Goal: Transaction & Acquisition: Purchase product/service

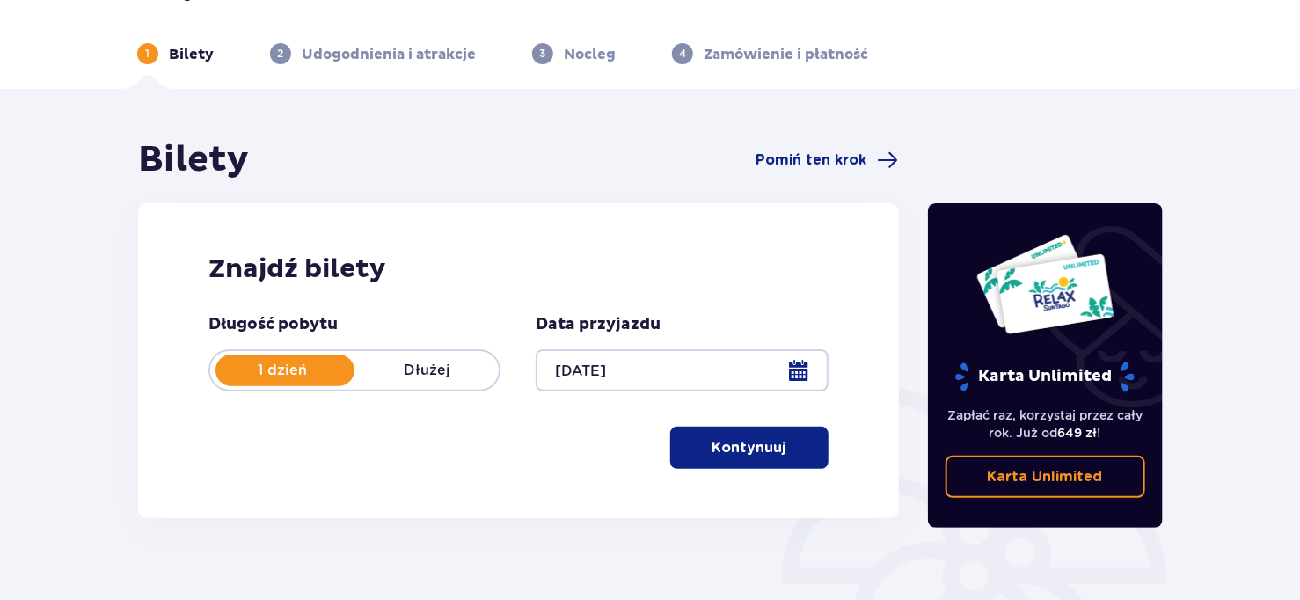
scroll to position [88, 0]
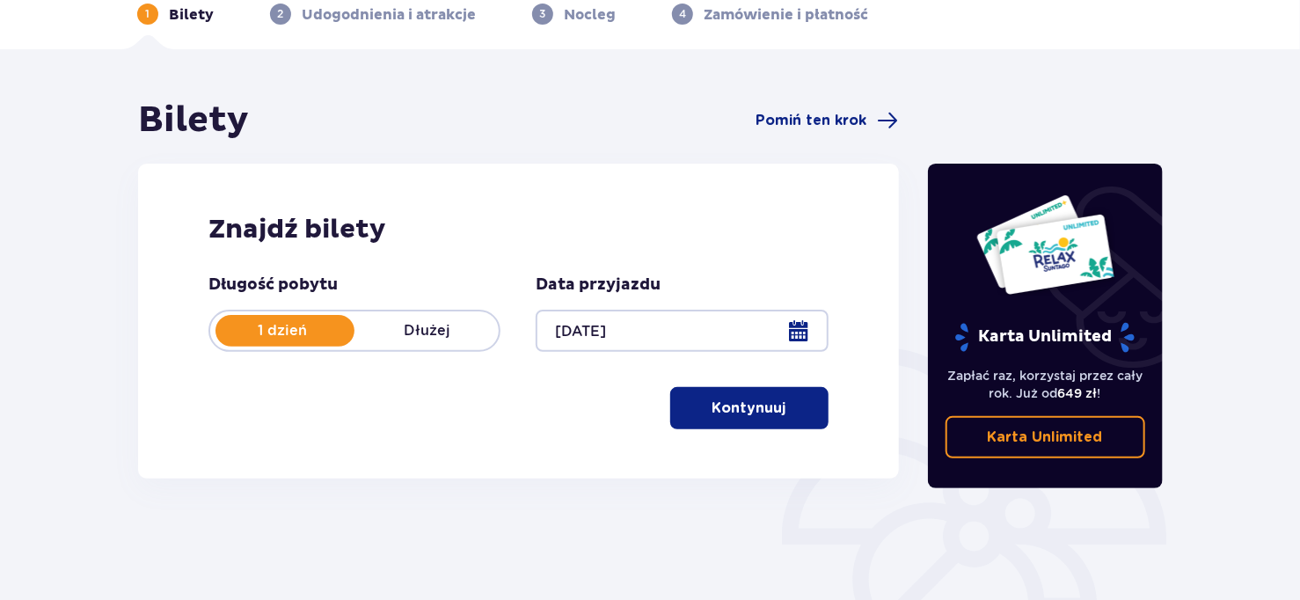
click at [763, 421] on button "Kontynuuj" at bounding box center [749, 408] width 158 height 42
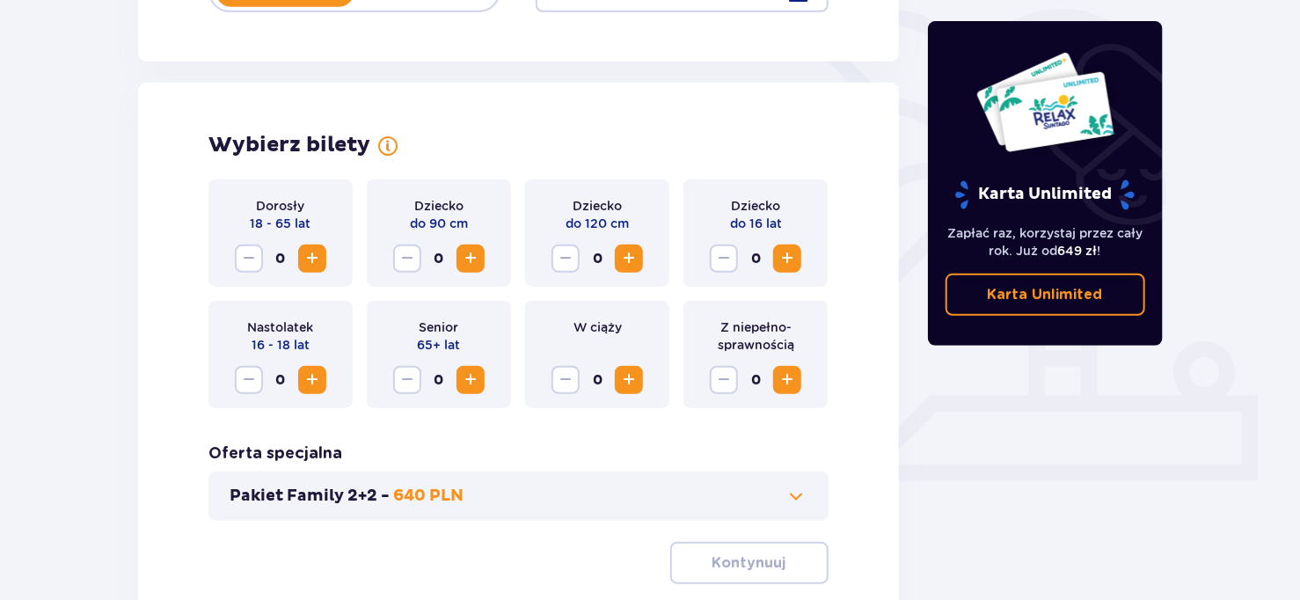
scroll to position [489, 0]
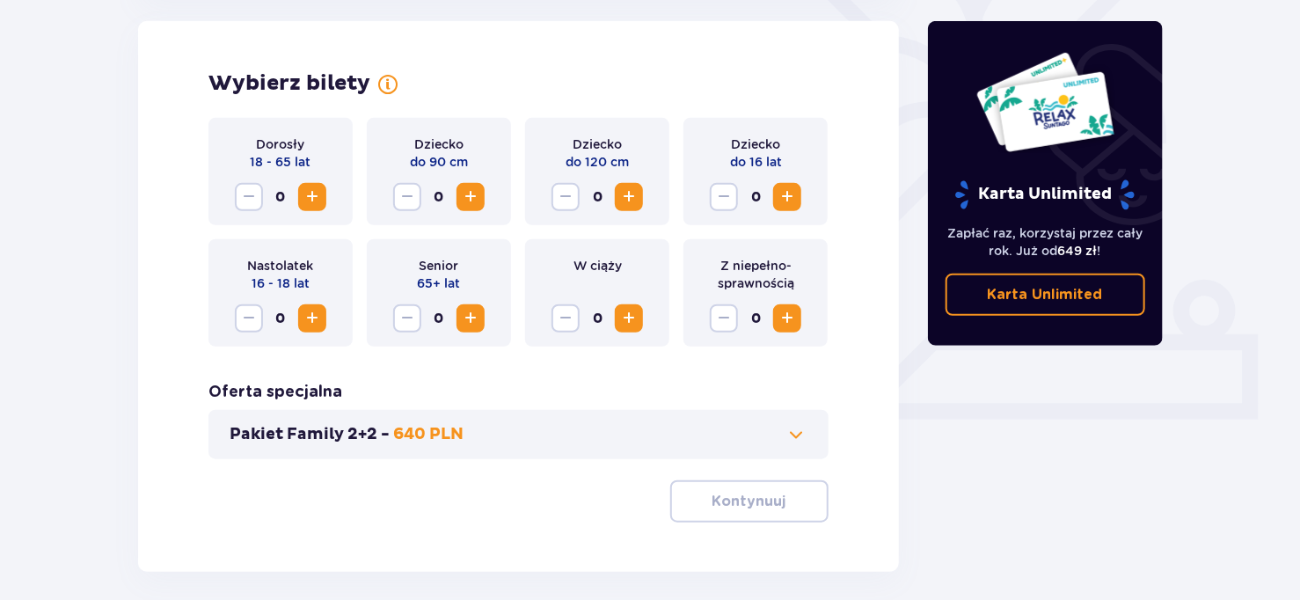
click at [313, 194] on span "Increase" at bounding box center [312, 197] width 21 height 21
click at [787, 194] on span "Increase" at bounding box center [787, 197] width 21 height 21
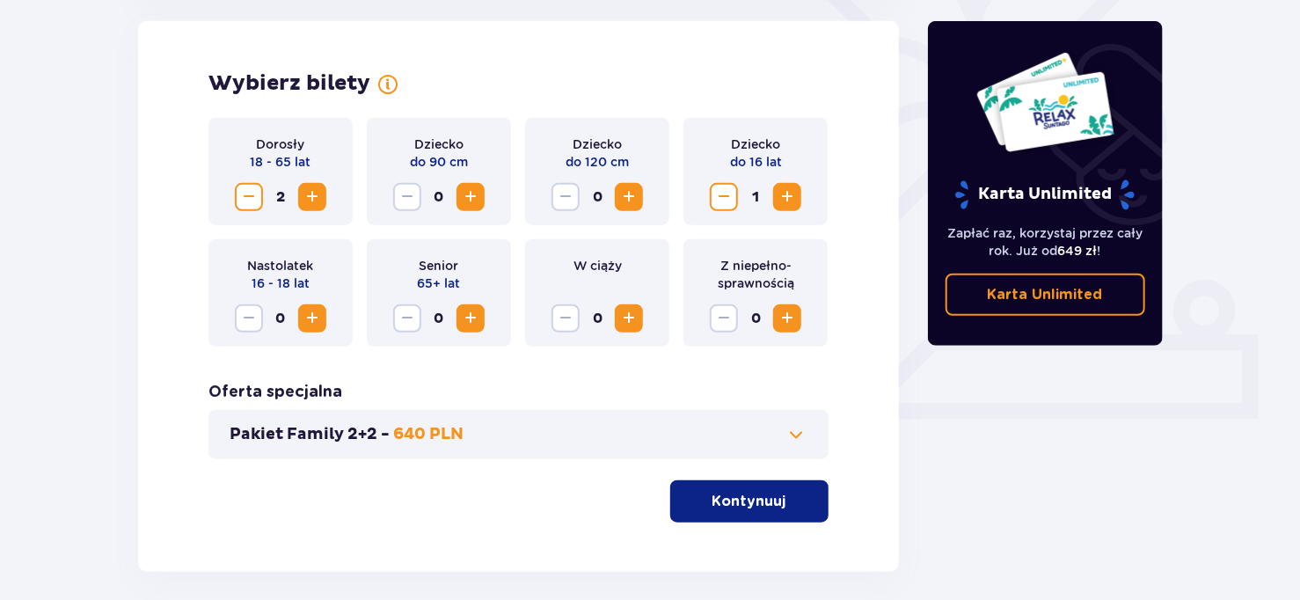
click at [787, 194] on span "Increase" at bounding box center [787, 197] width 21 height 21
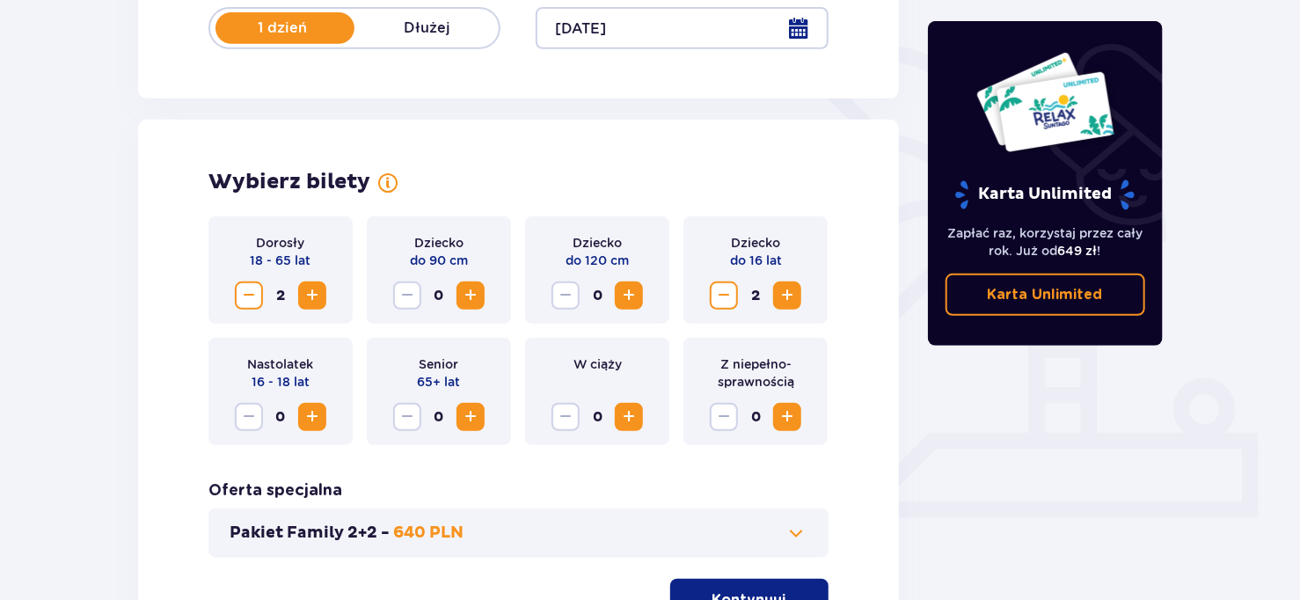
scroll to position [479, 0]
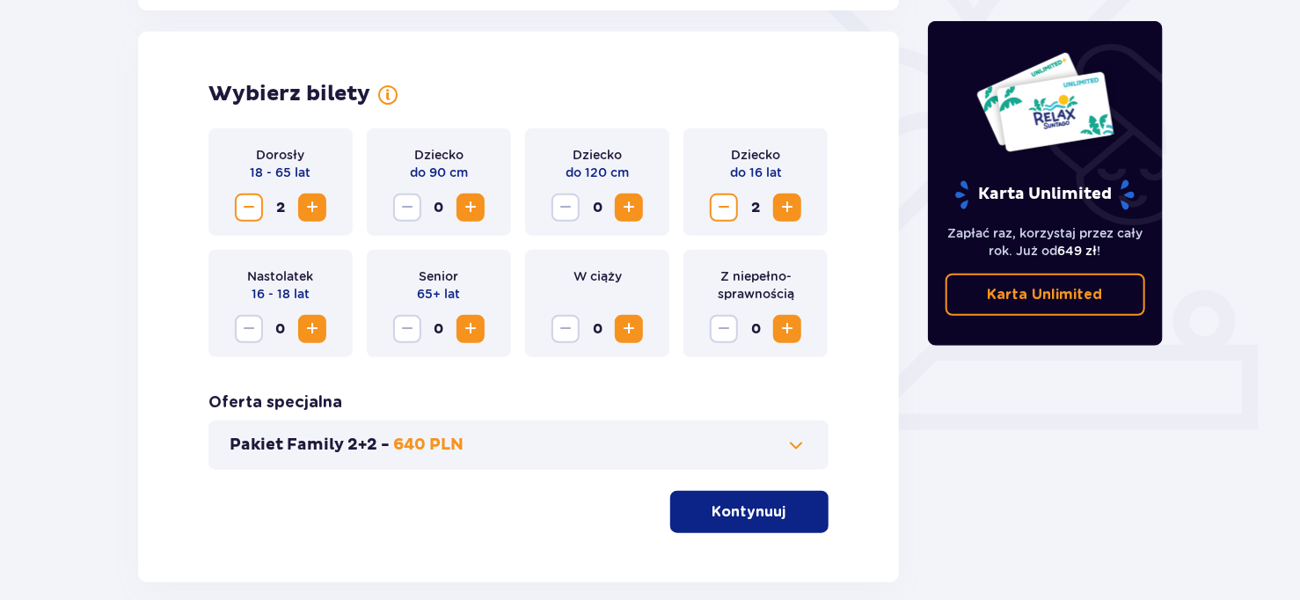
click at [803, 441] on span at bounding box center [797, 445] width 21 height 21
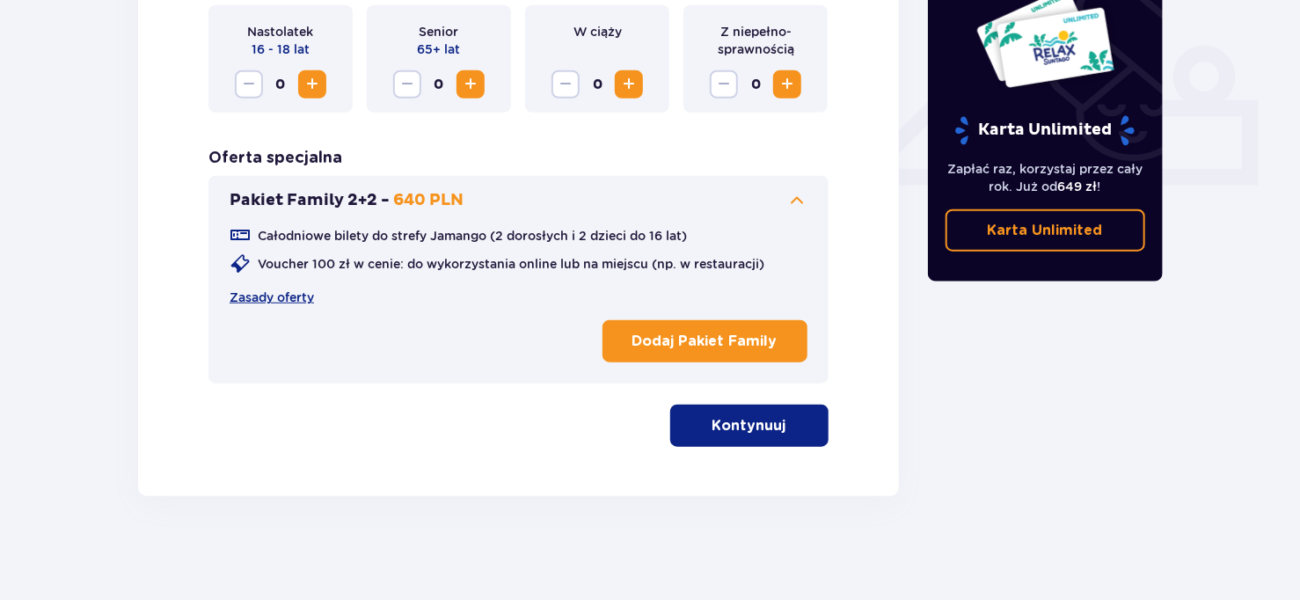
scroll to position [725, 0]
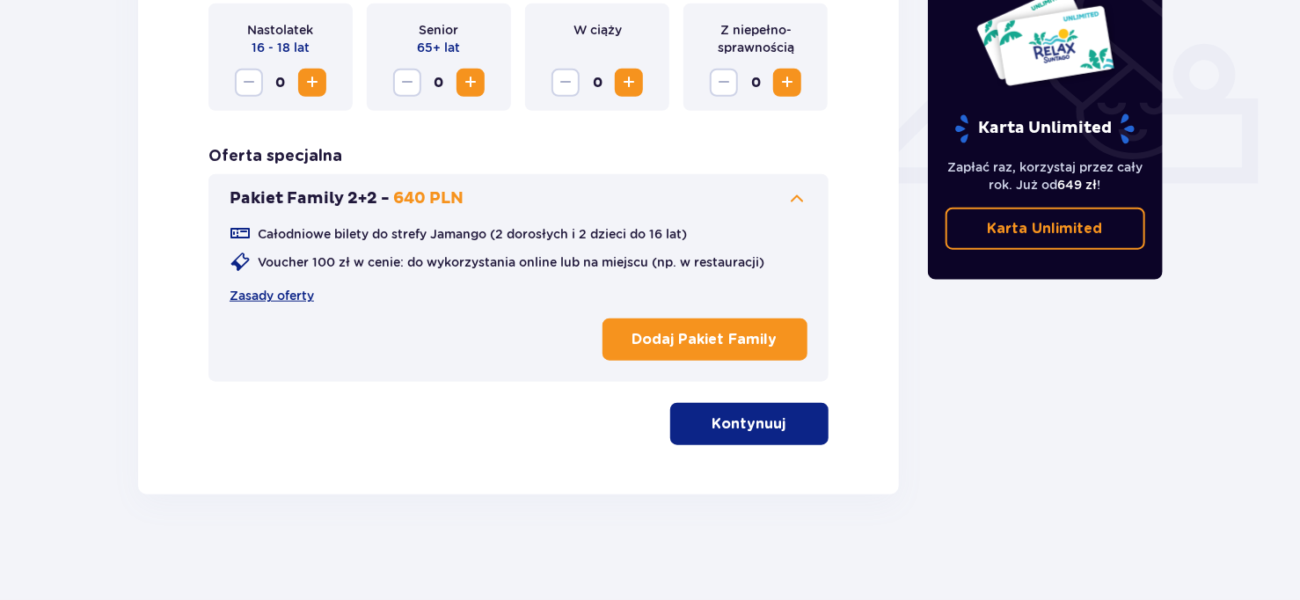
click at [729, 428] on p "Kontynuuj" at bounding box center [750, 423] width 74 height 19
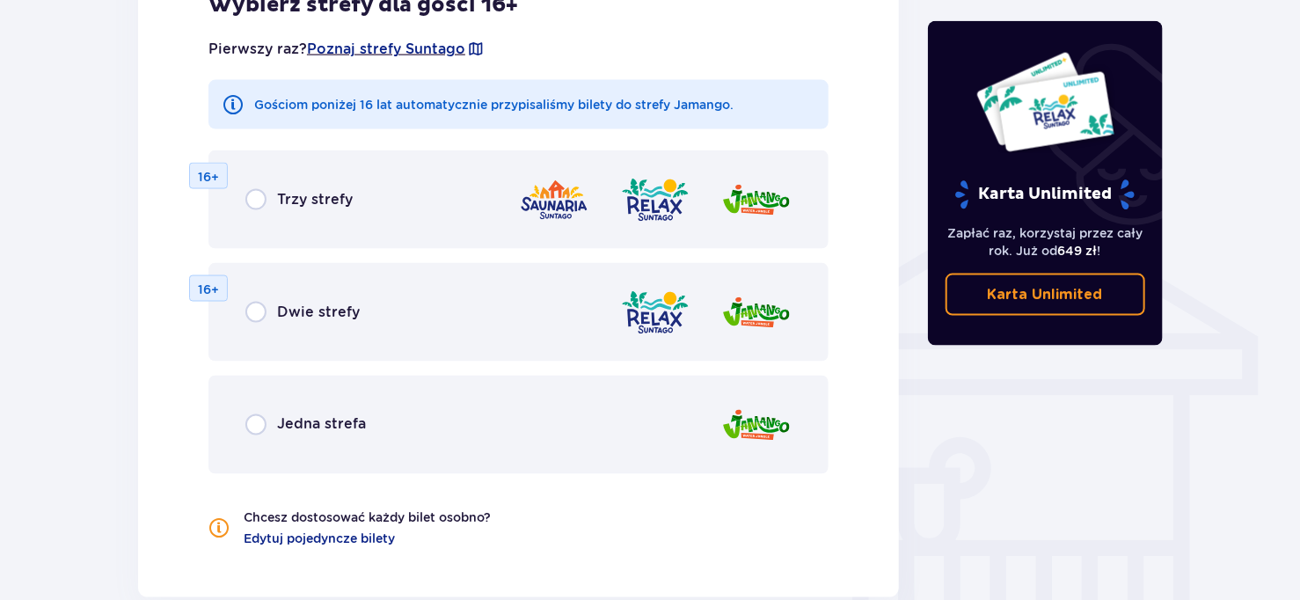
scroll to position [1223, 0]
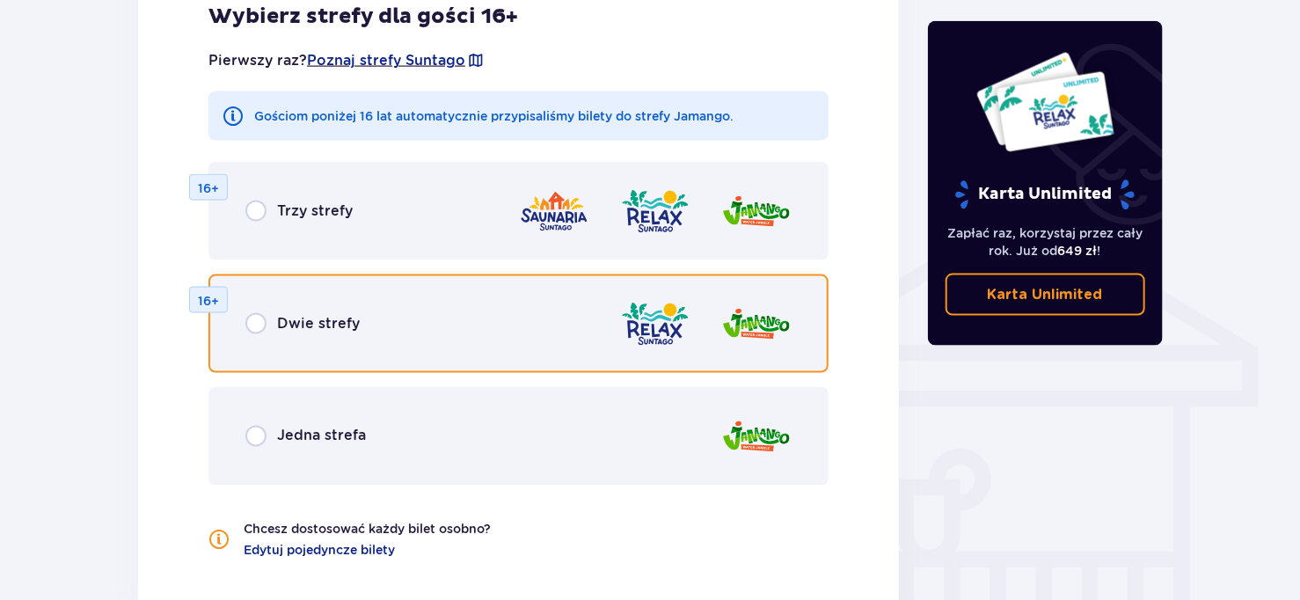
click at [256, 319] on input "radio" at bounding box center [255, 323] width 21 height 21
radio input "true"
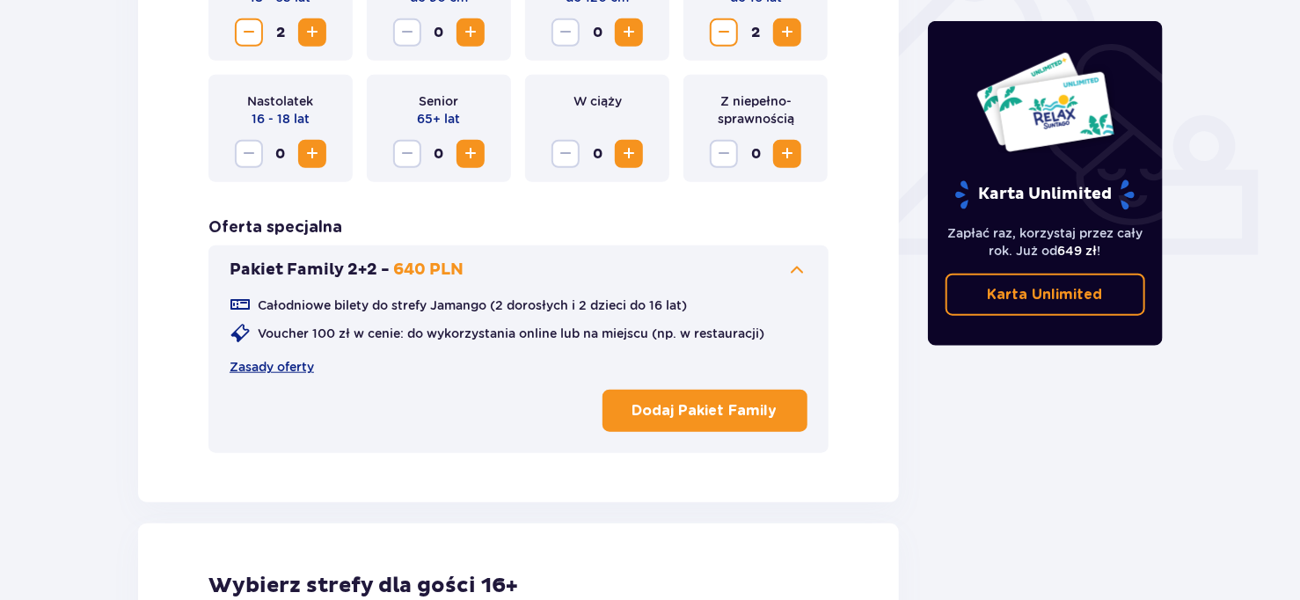
scroll to position [653, 0]
click at [664, 414] on p "Dodaj Pakiet Family" at bounding box center [705, 411] width 145 height 19
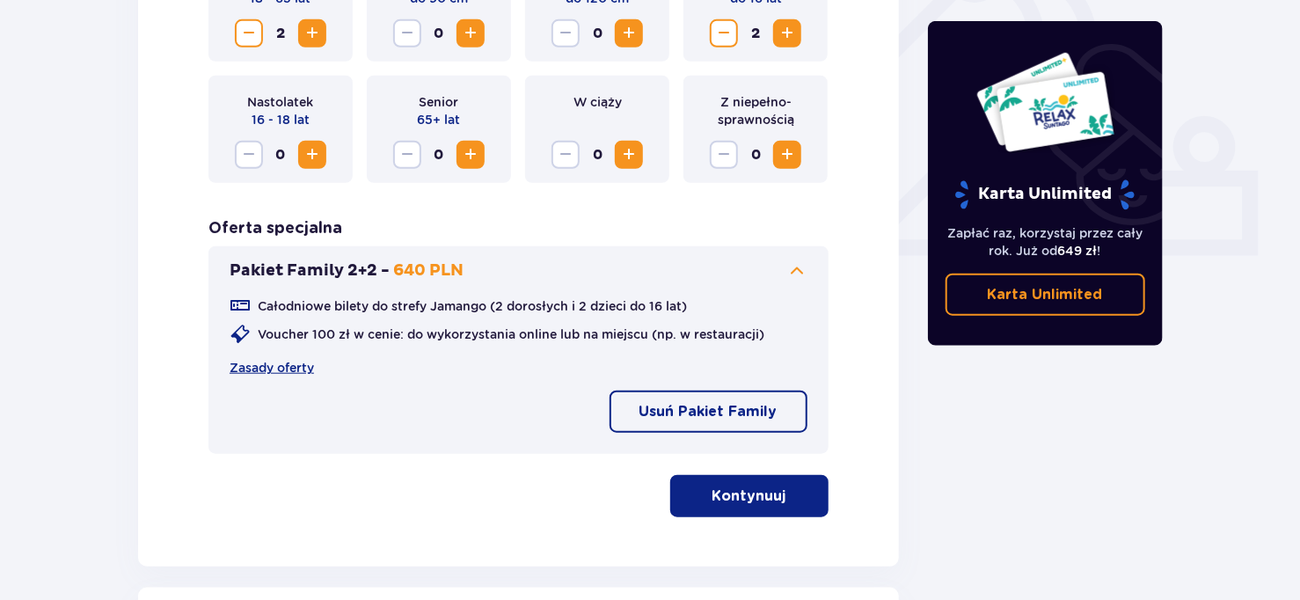
click at [748, 494] on p "Kontynuuj" at bounding box center [750, 496] width 74 height 19
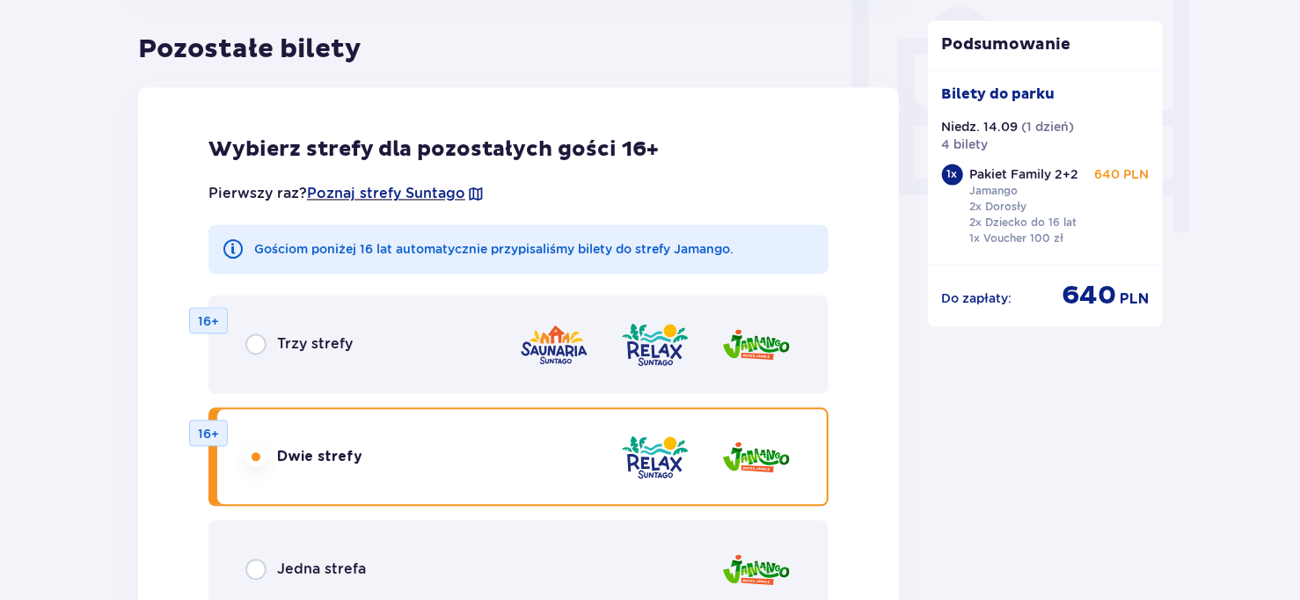
scroll to position [1860, 0]
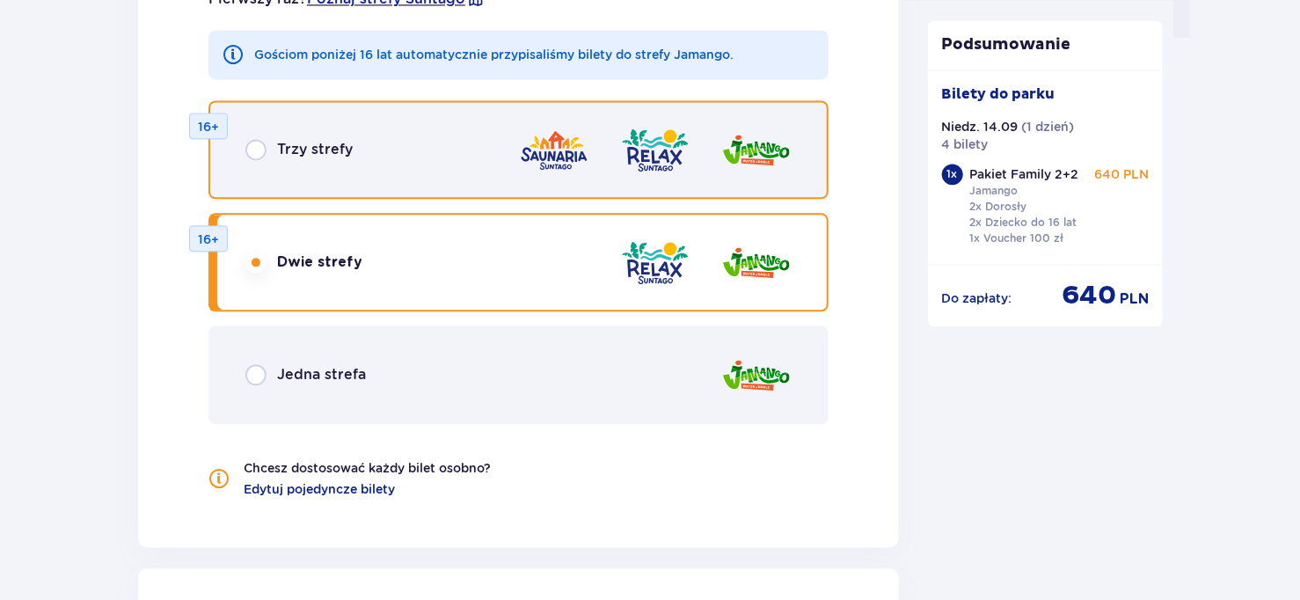
click at [250, 147] on input "radio" at bounding box center [255, 149] width 21 height 21
radio input "true"
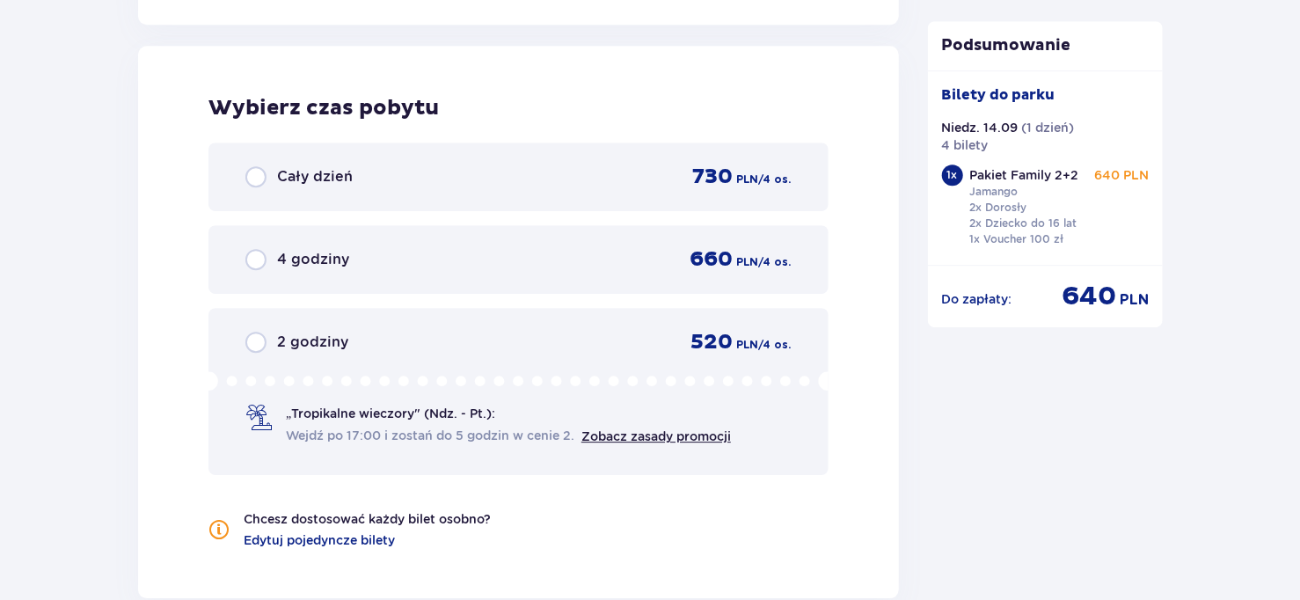
scroll to position [2384, 0]
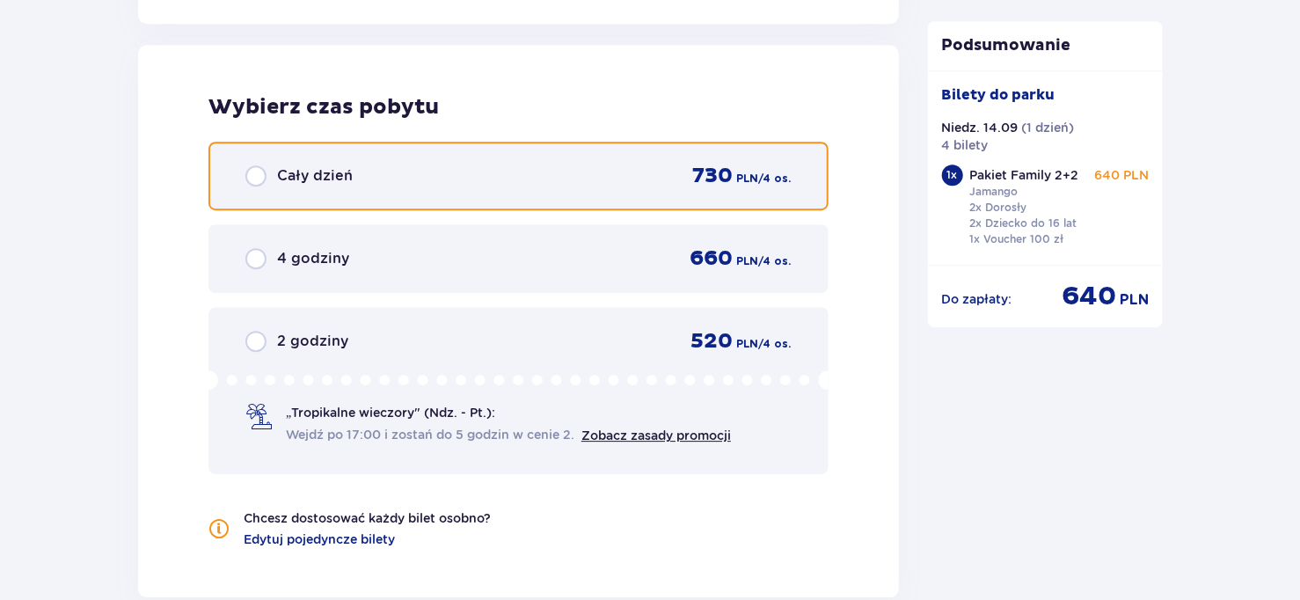
click at [259, 177] on input "radio" at bounding box center [255, 175] width 21 height 21
radio input "true"
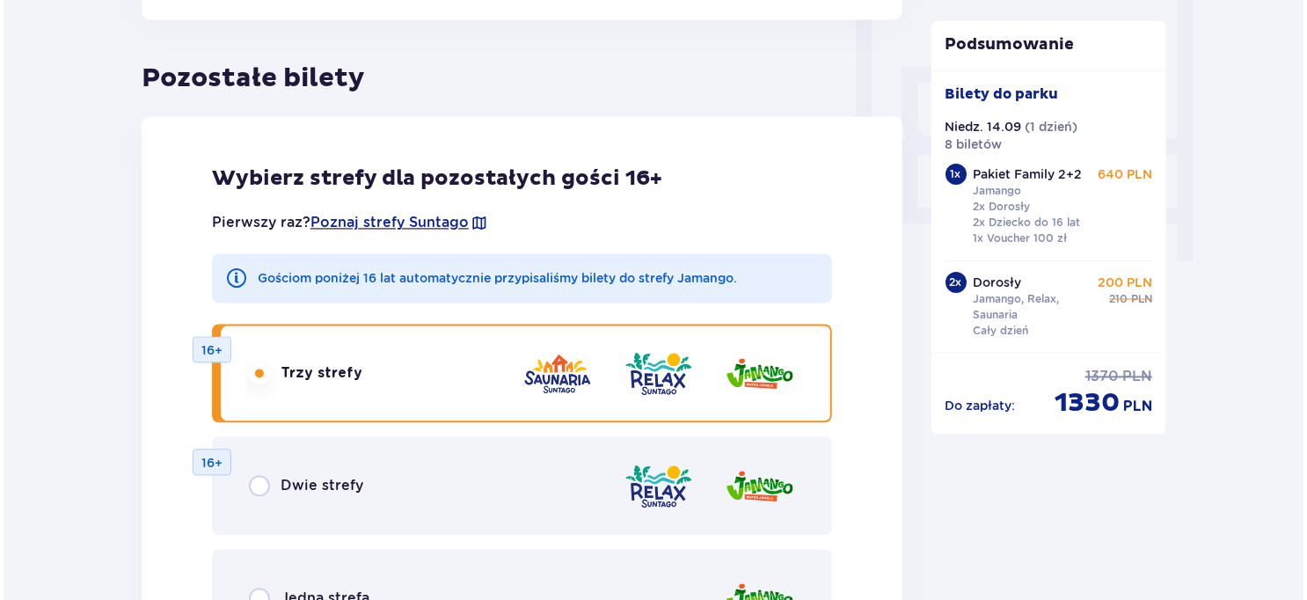
scroll to position [1588, 0]
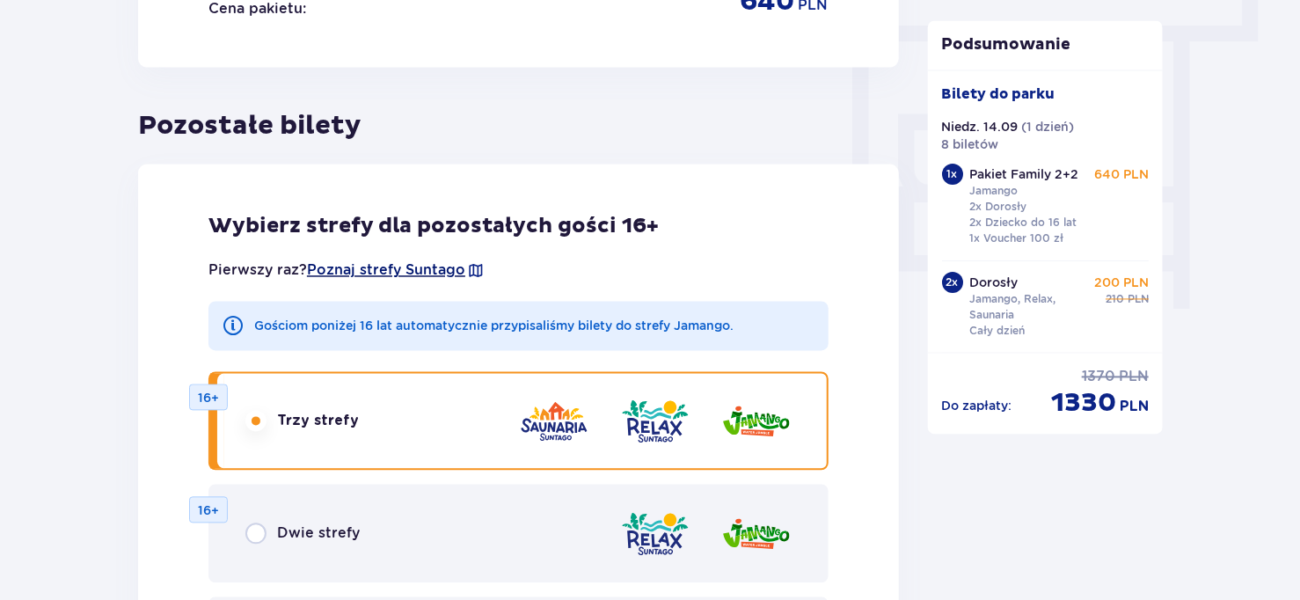
click at [428, 269] on span "Poznaj strefy Suntago" at bounding box center [386, 270] width 158 height 19
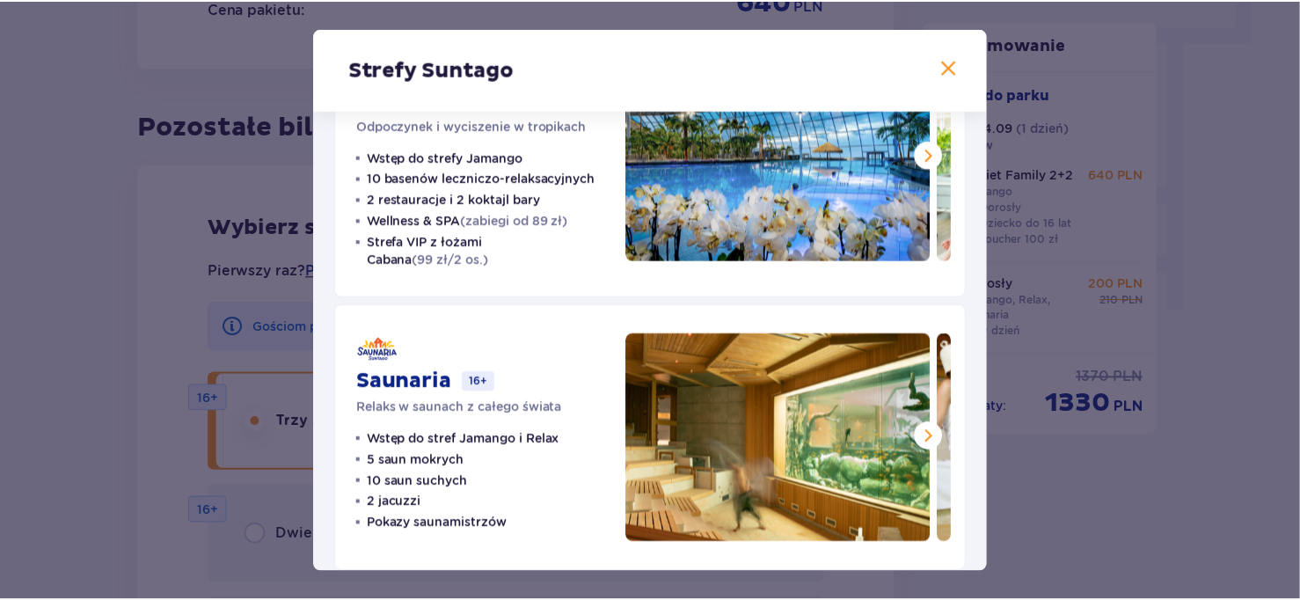
scroll to position [410, 0]
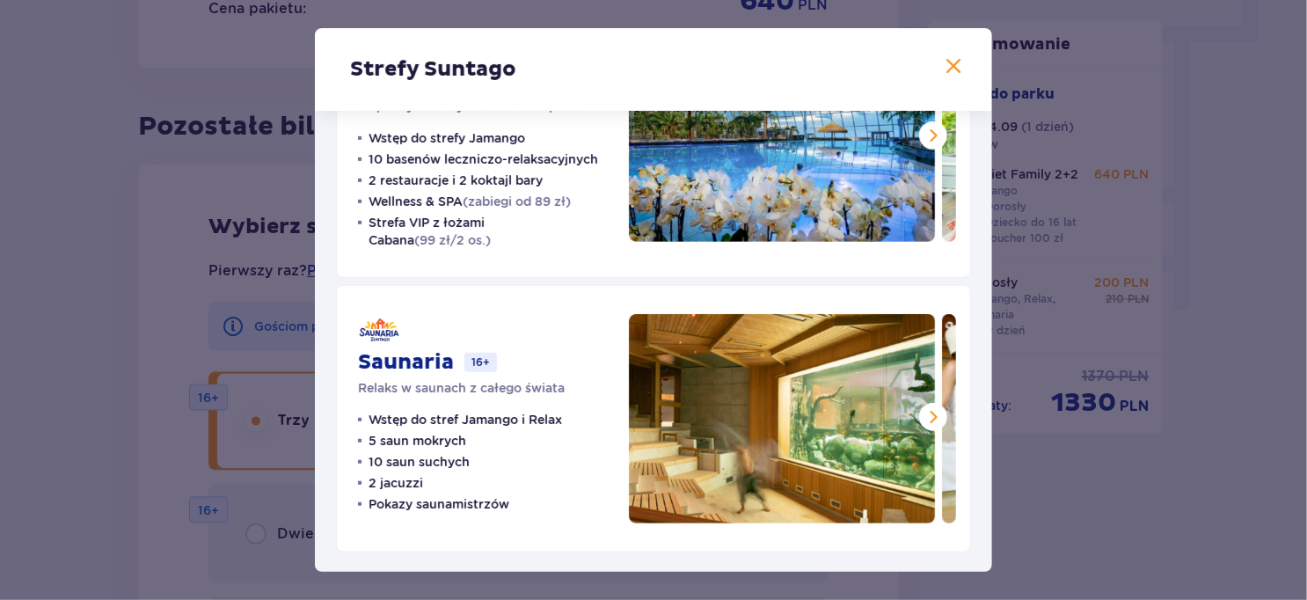
click at [947, 61] on span at bounding box center [953, 66] width 21 height 21
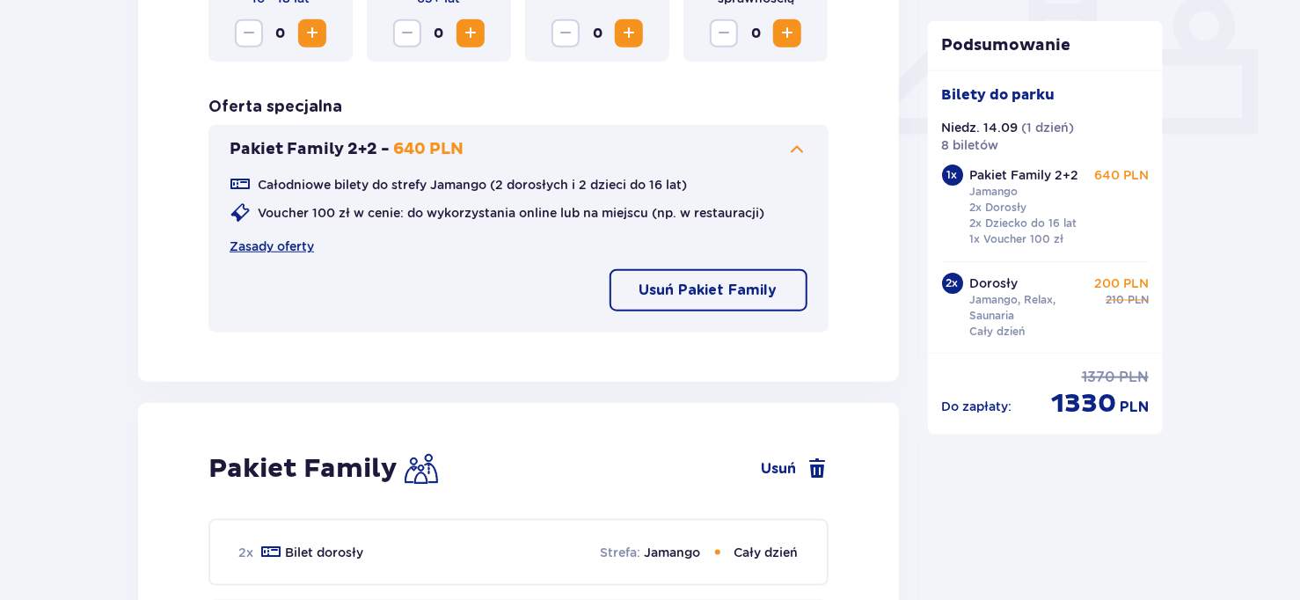
scroll to position [532, 0]
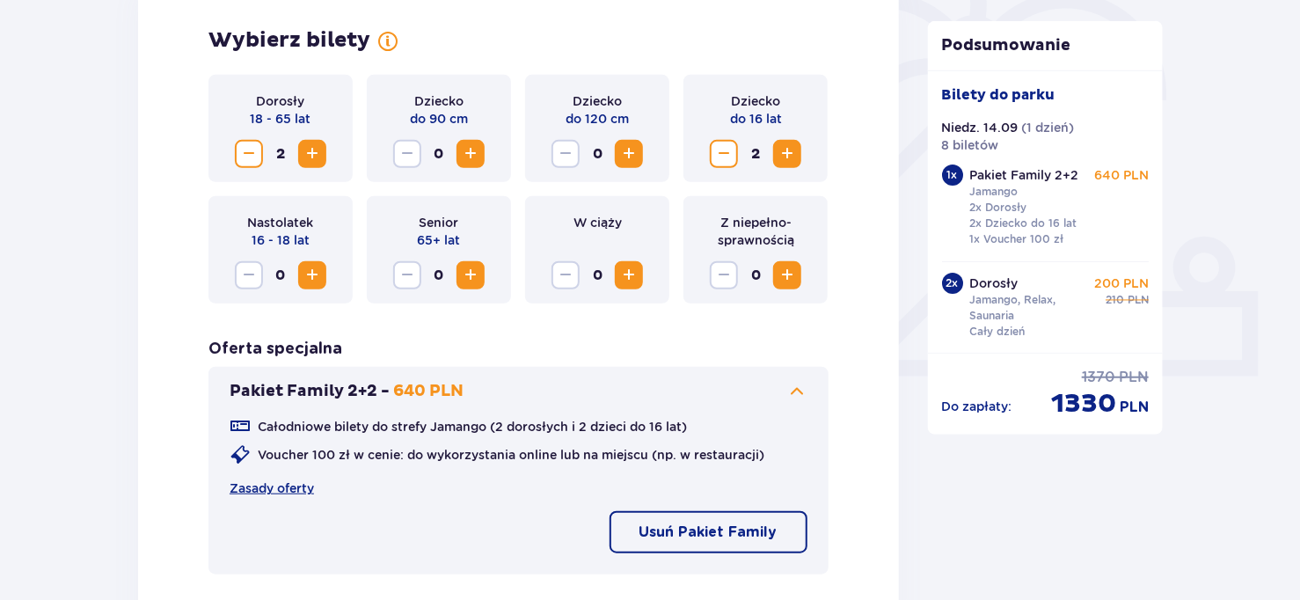
click at [309, 149] on span "Increase" at bounding box center [312, 153] width 21 height 21
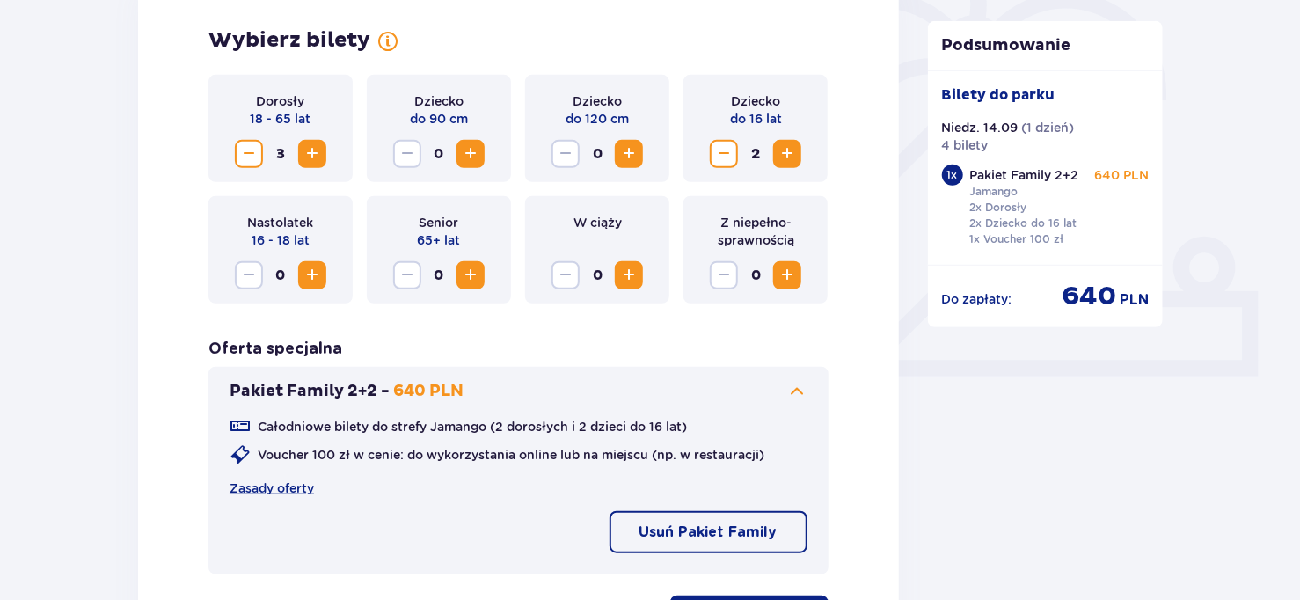
click at [715, 148] on span "Decrease" at bounding box center [724, 153] width 21 height 21
click at [749, 523] on p "Usuń Pakiet Family" at bounding box center [709, 532] width 138 height 19
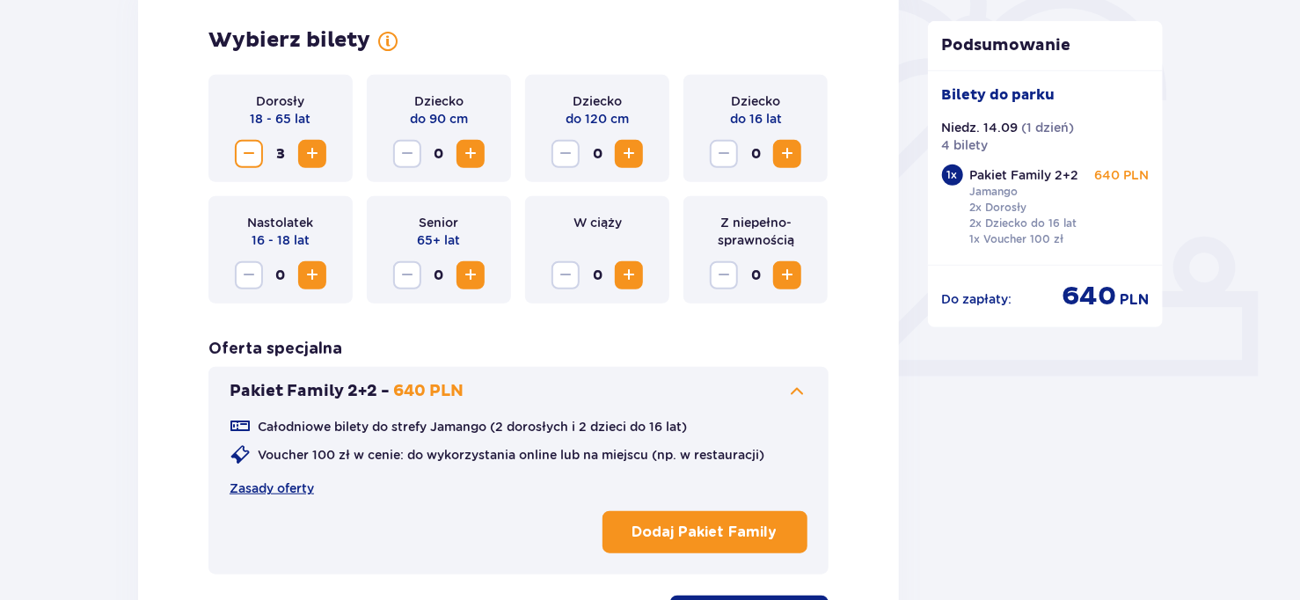
click at [303, 155] on span "Increase" at bounding box center [312, 153] width 21 height 21
click at [852, 165] on div "Wybierz bilety Dorosły 18 - 65 lat 4 Dziecko do 90 cm 0 Dziecko do 120 cm 0 Dzi…" at bounding box center [518, 332] width 761 height 709
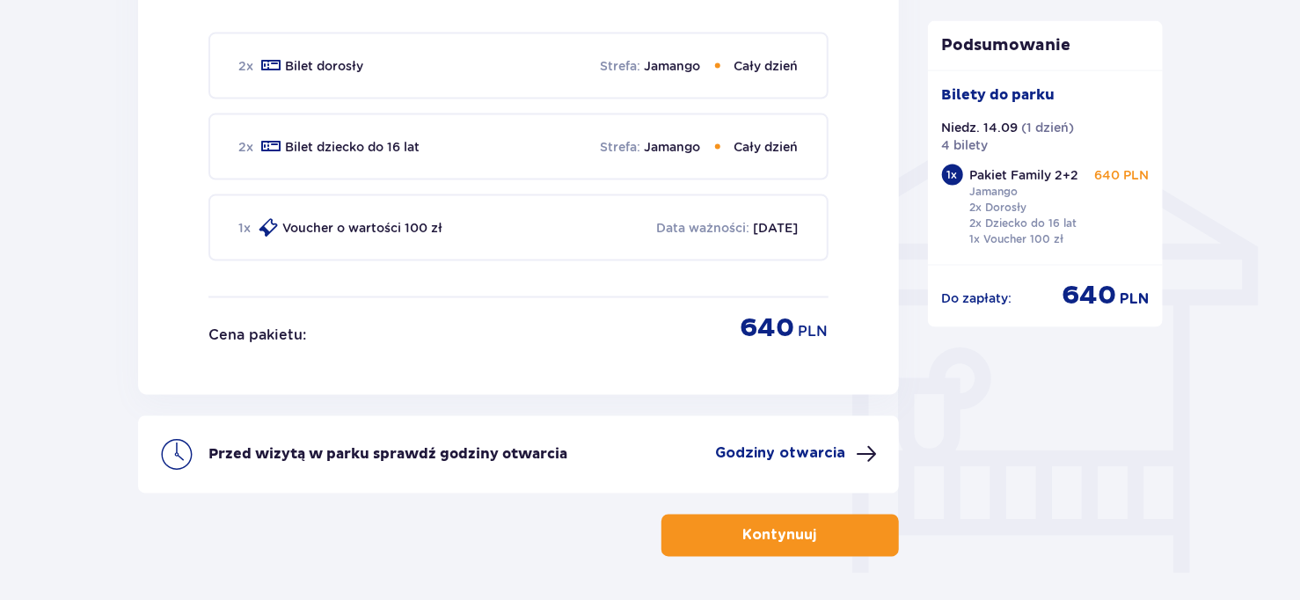
scroll to position [1148, 0]
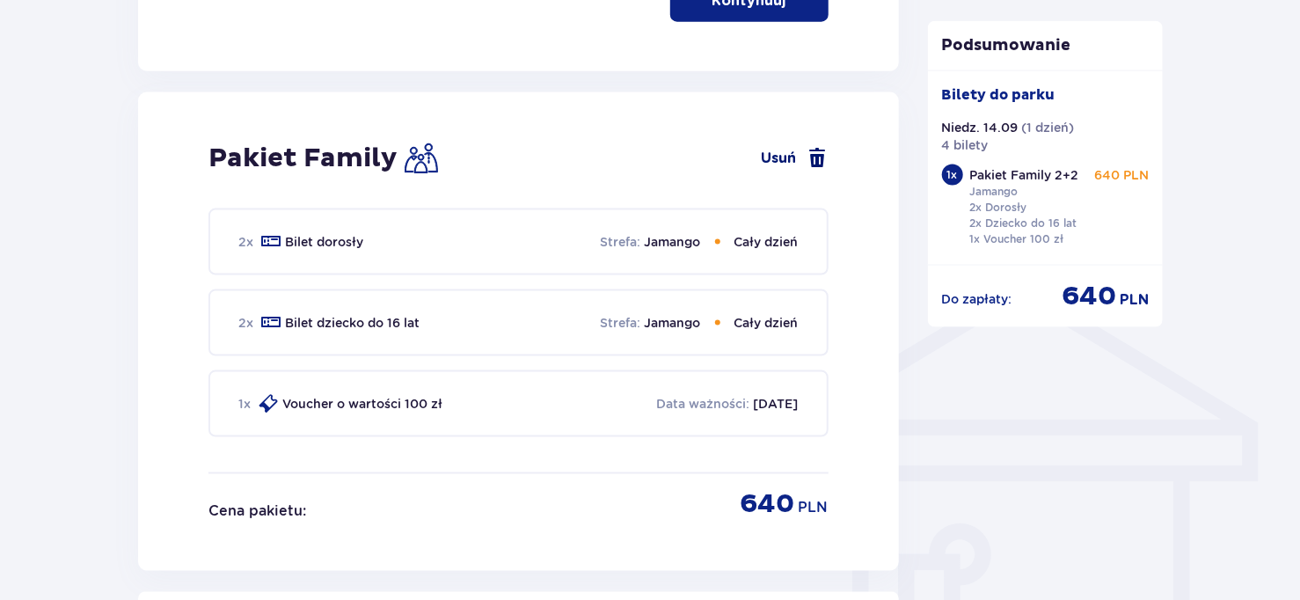
click at [824, 163] on span at bounding box center [818, 158] width 21 height 21
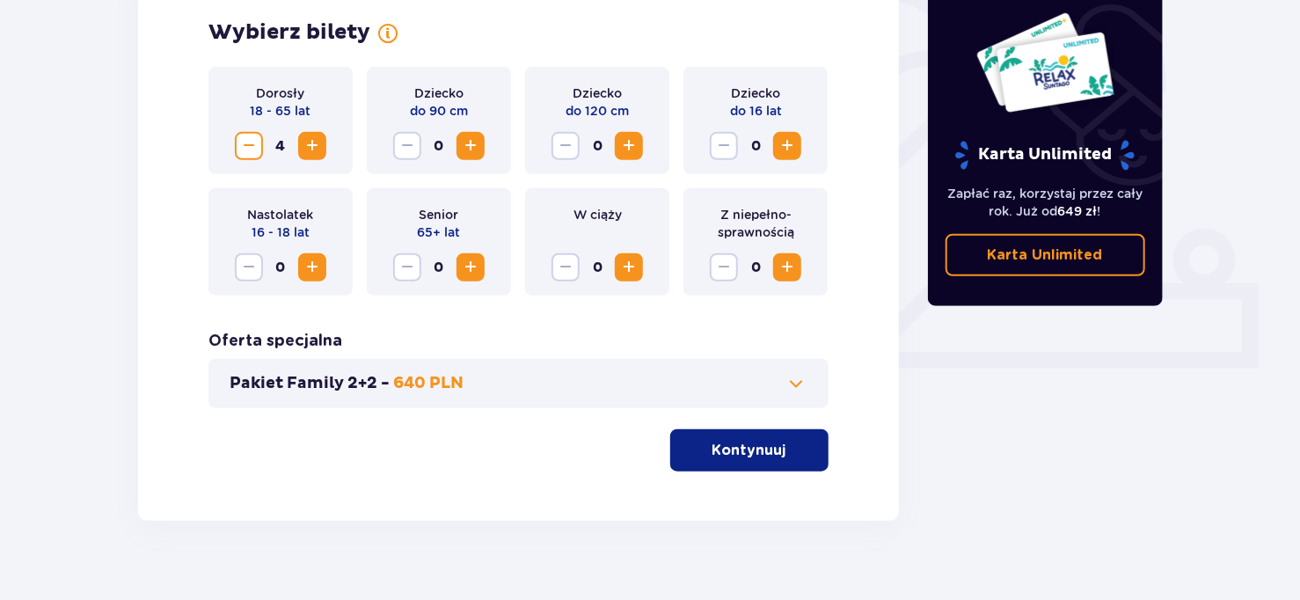
scroll to position [567, 0]
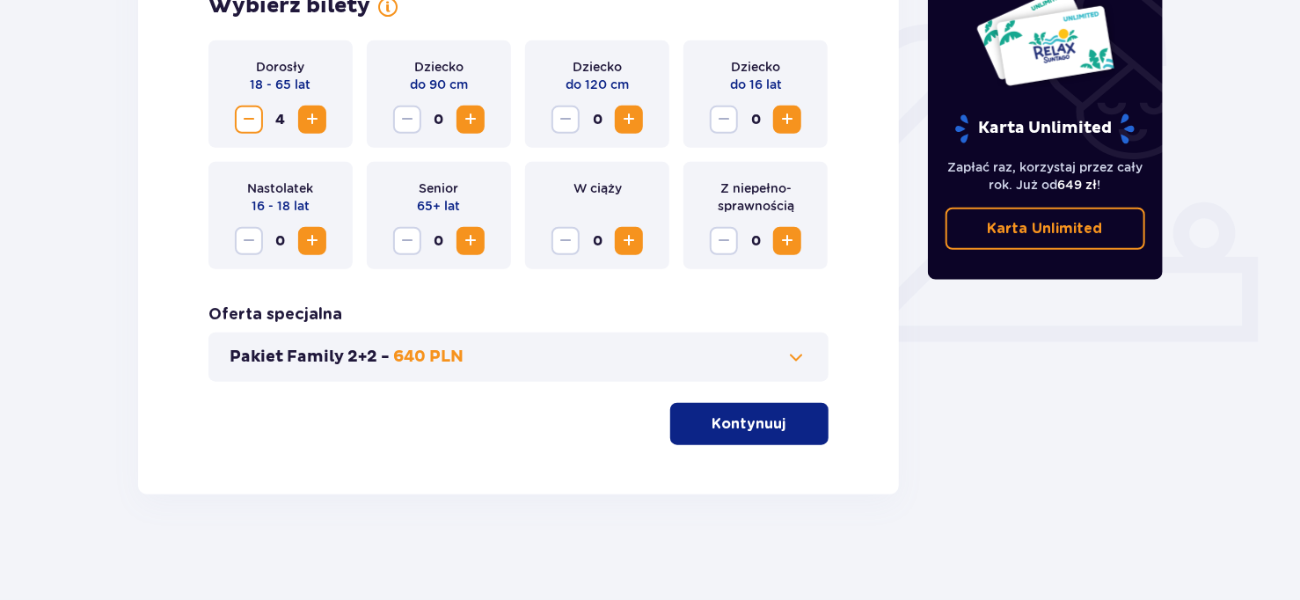
click at [805, 425] on button "Kontynuuj" at bounding box center [749, 424] width 158 height 42
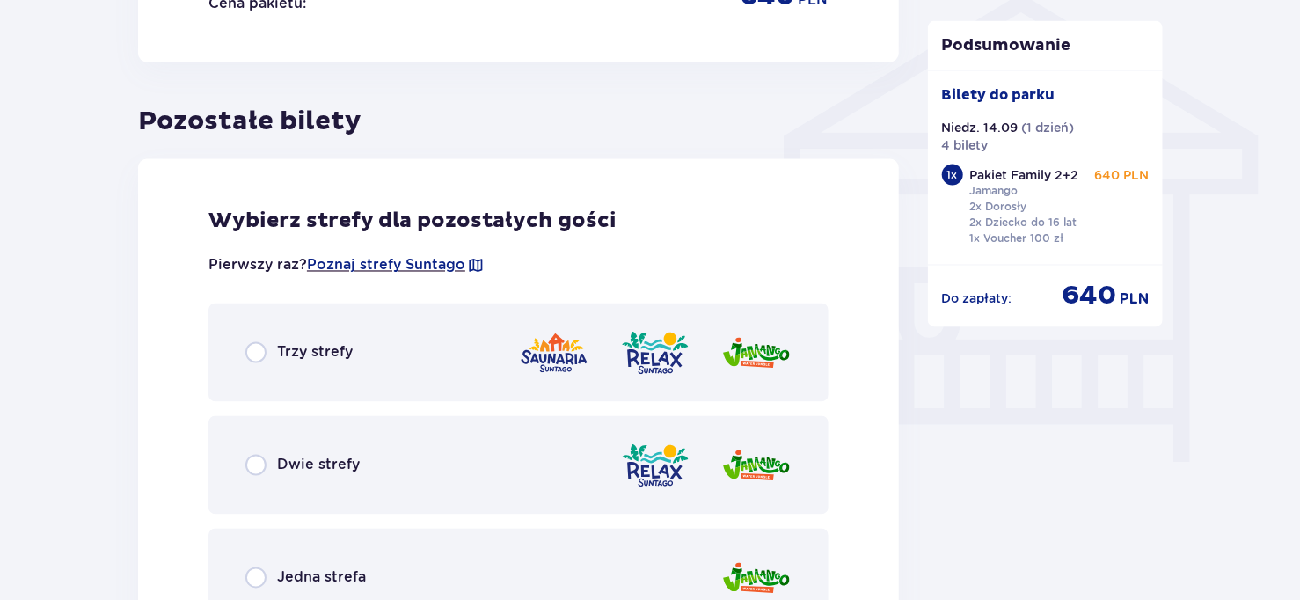
scroll to position [1527, 0]
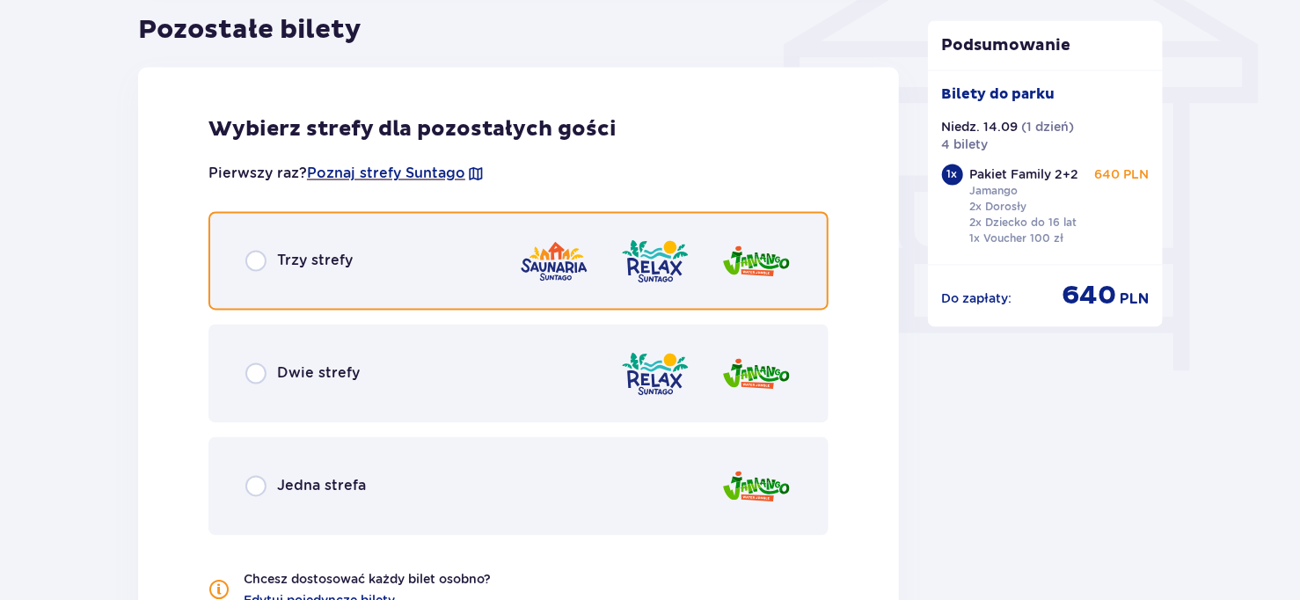
click at [250, 259] on input "radio" at bounding box center [255, 261] width 21 height 21
radio input "true"
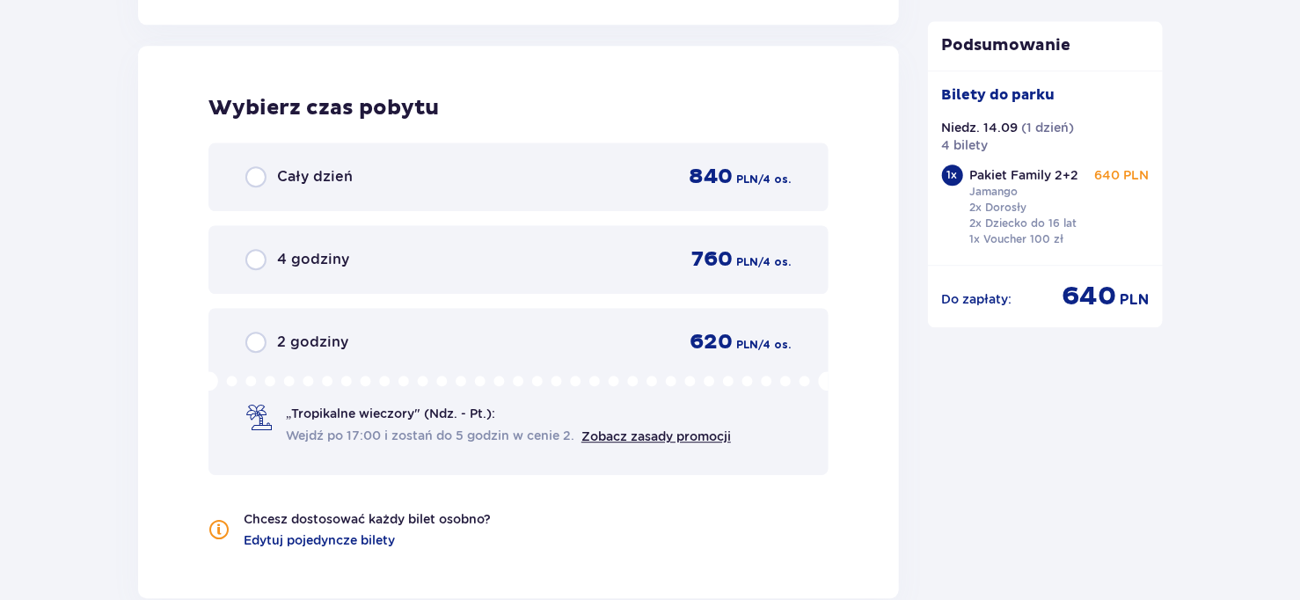
scroll to position [2162, 0]
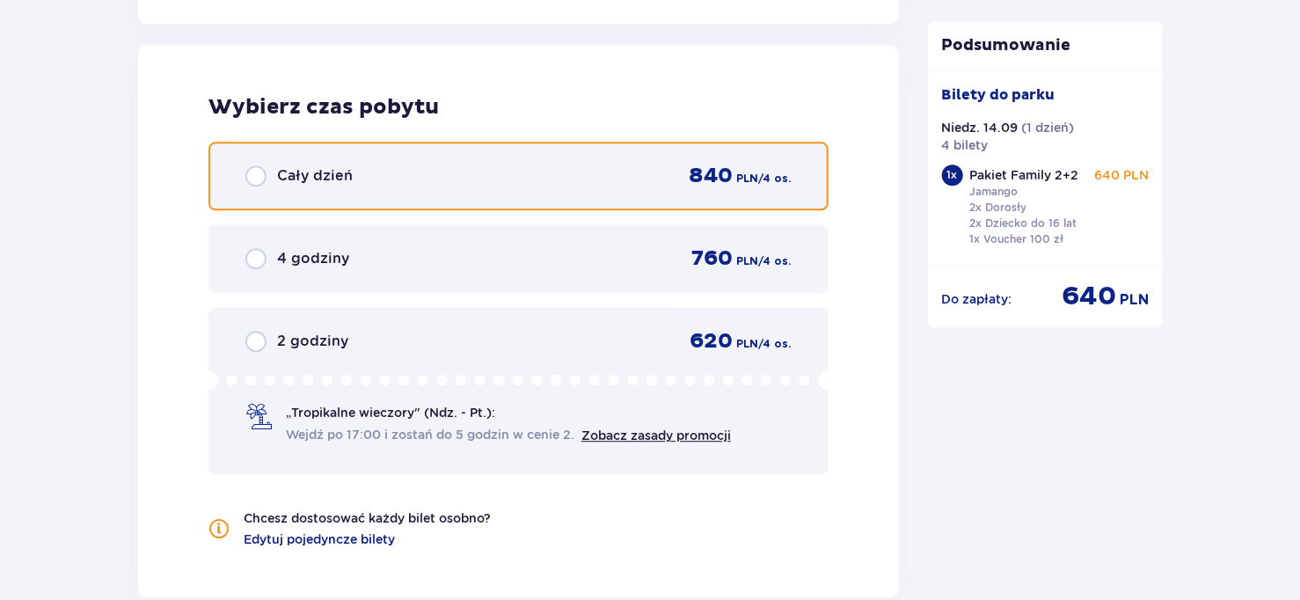
click at [257, 172] on input "radio" at bounding box center [255, 175] width 21 height 21
radio input "true"
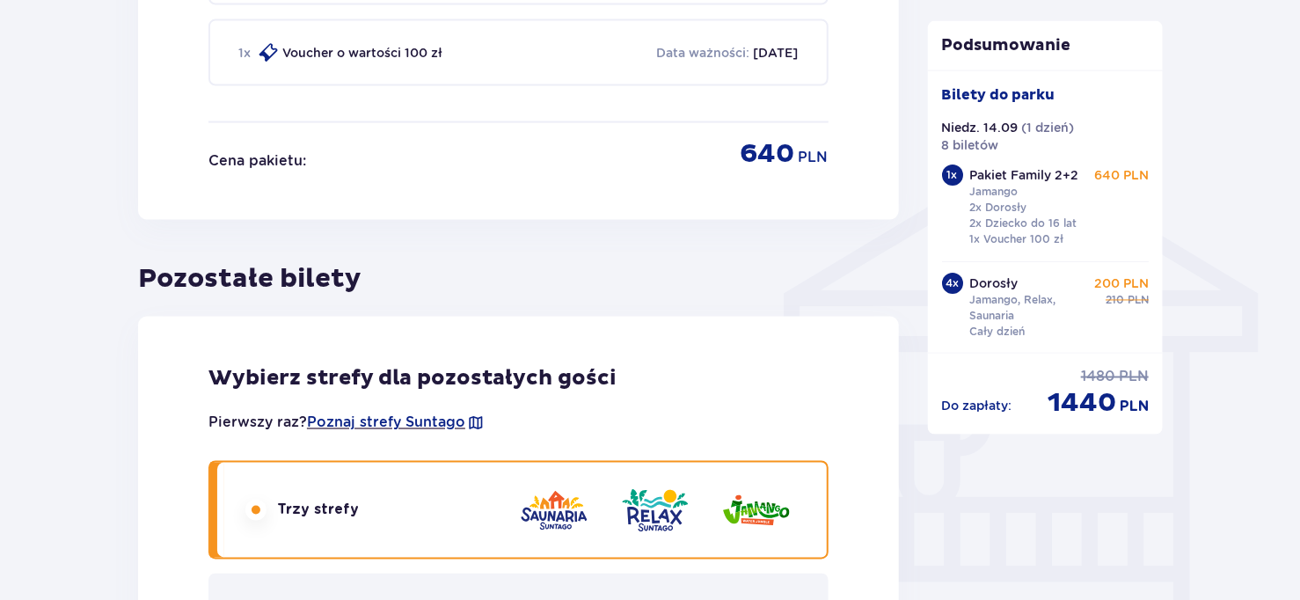
scroll to position [1014, 0]
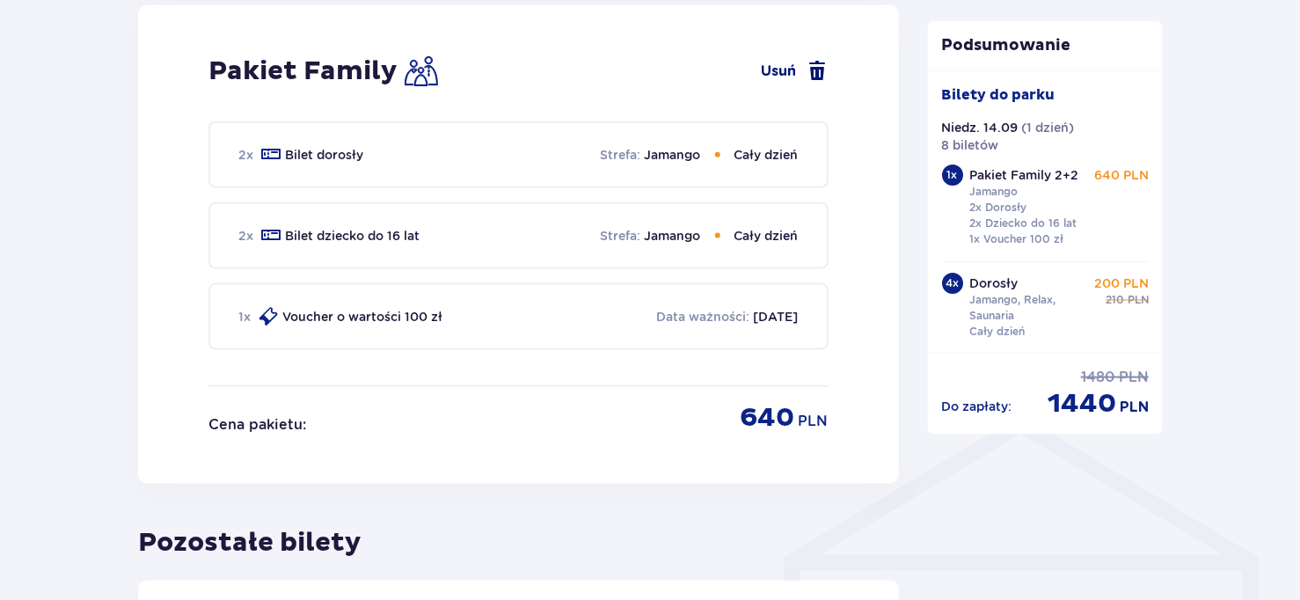
click at [817, 64] on span at bounding box center [818, 71] width 21 height 21
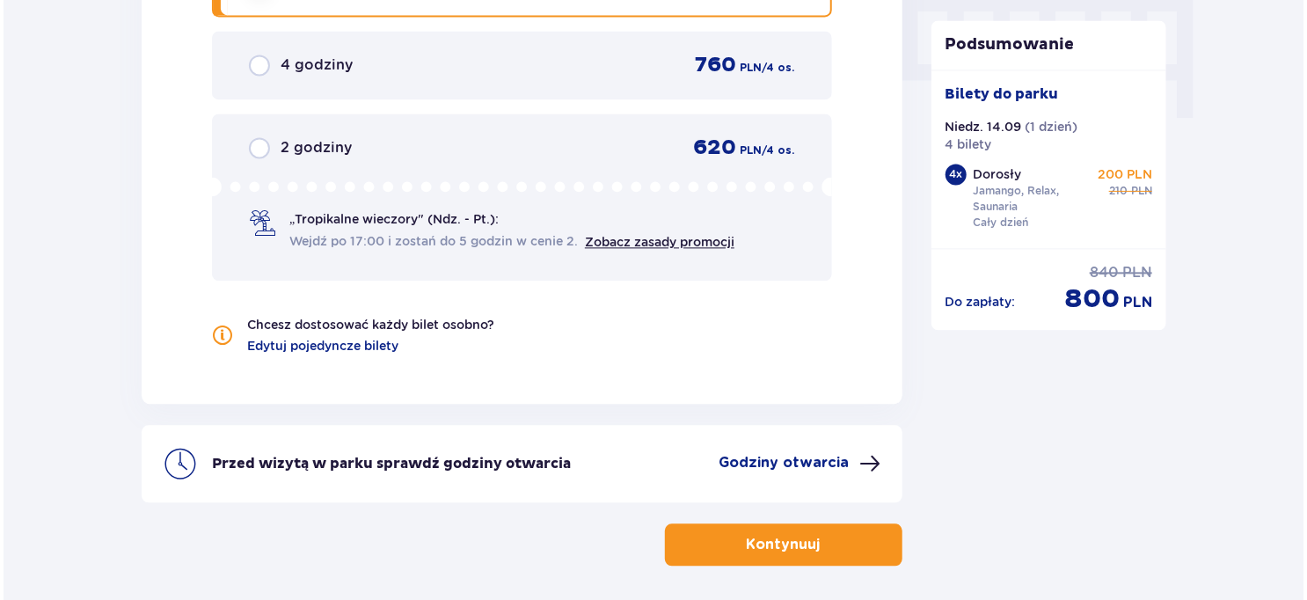
scroll to position [1849, 0]
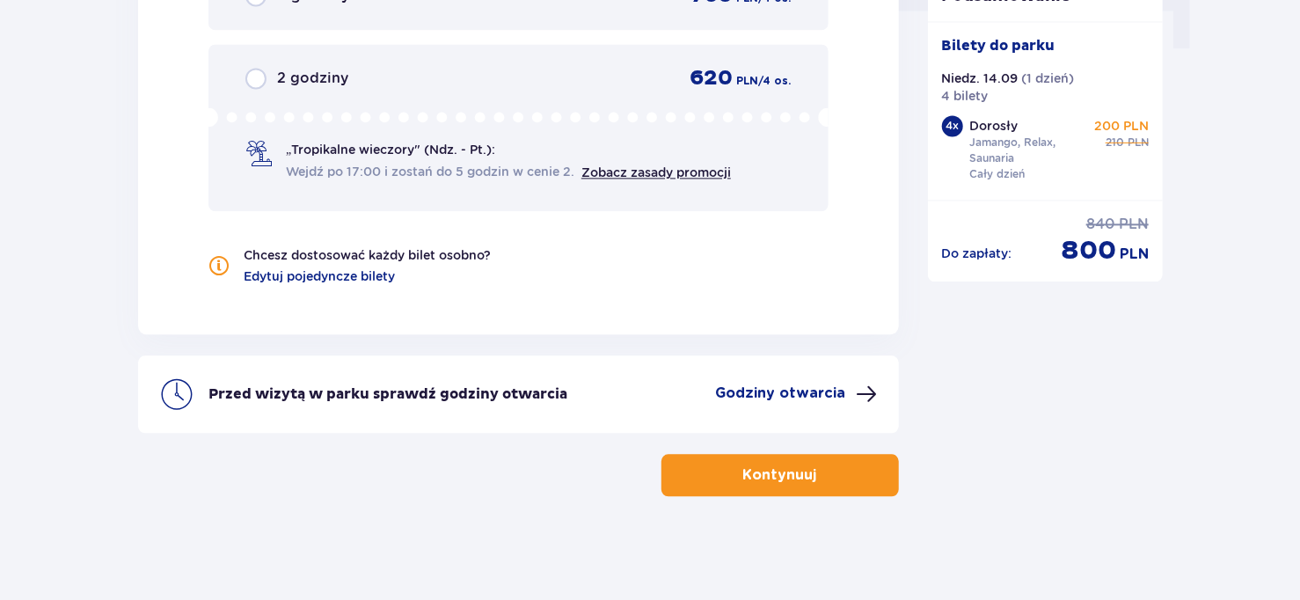
click at [808, 394] on p "Godziny otwarcia" at bounding box center [781, 393] width 130 height 19
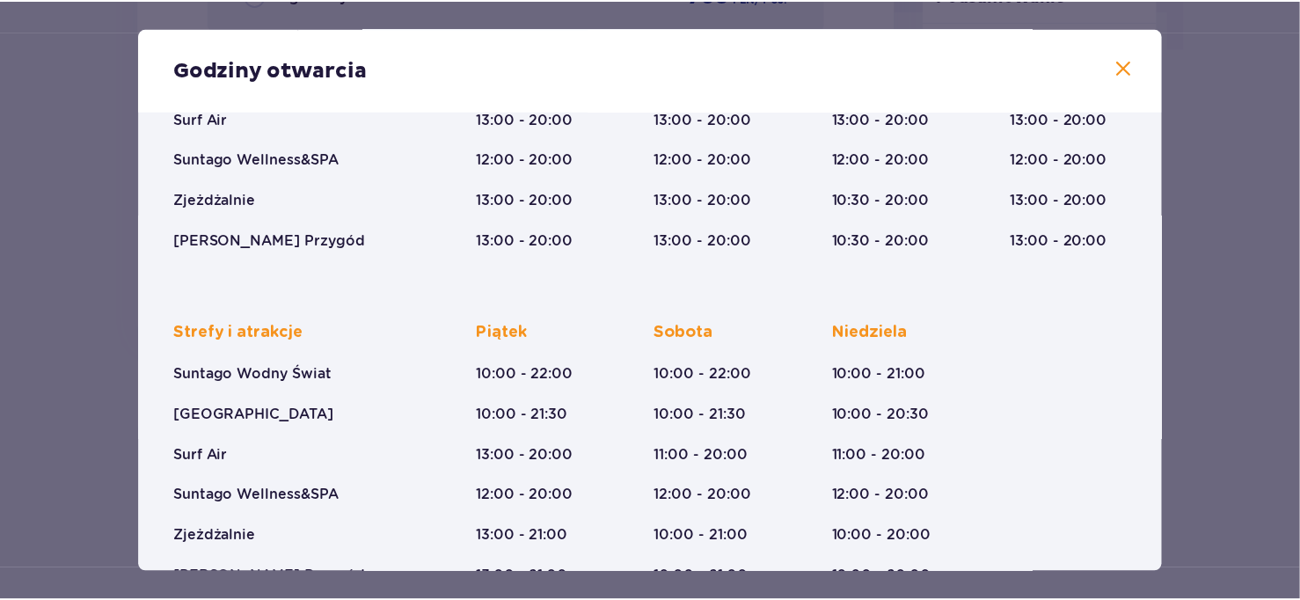
scroll to position [313, 0]
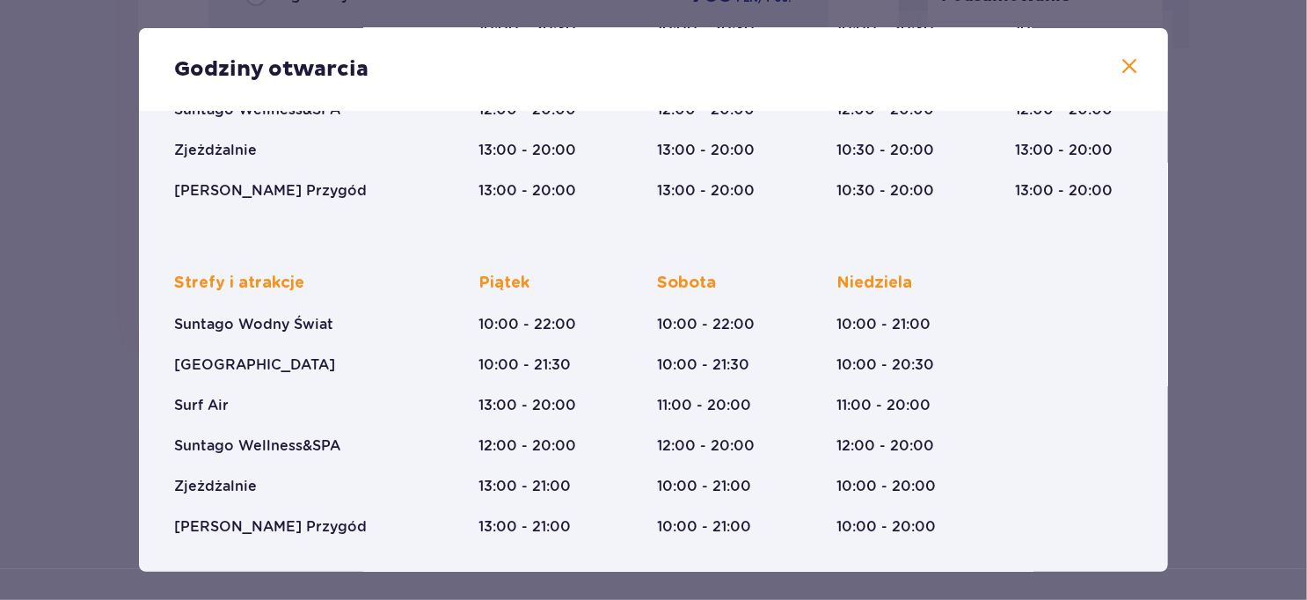
click at [1122, 61] on span at bounding box center [1129, 66] width 21 height 21
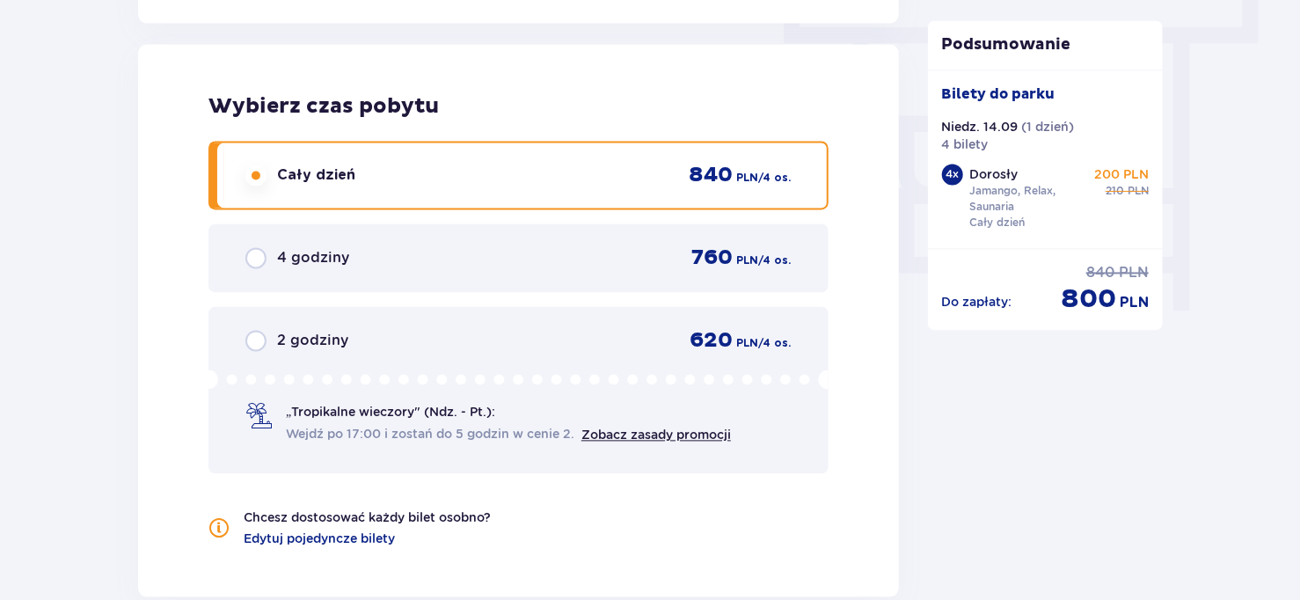
scroll to position [1586, 0]
click at [486, 259] on div "4 godziny 760 PLN / 4 os." at bounding box center [518, 259] width 546 height 26
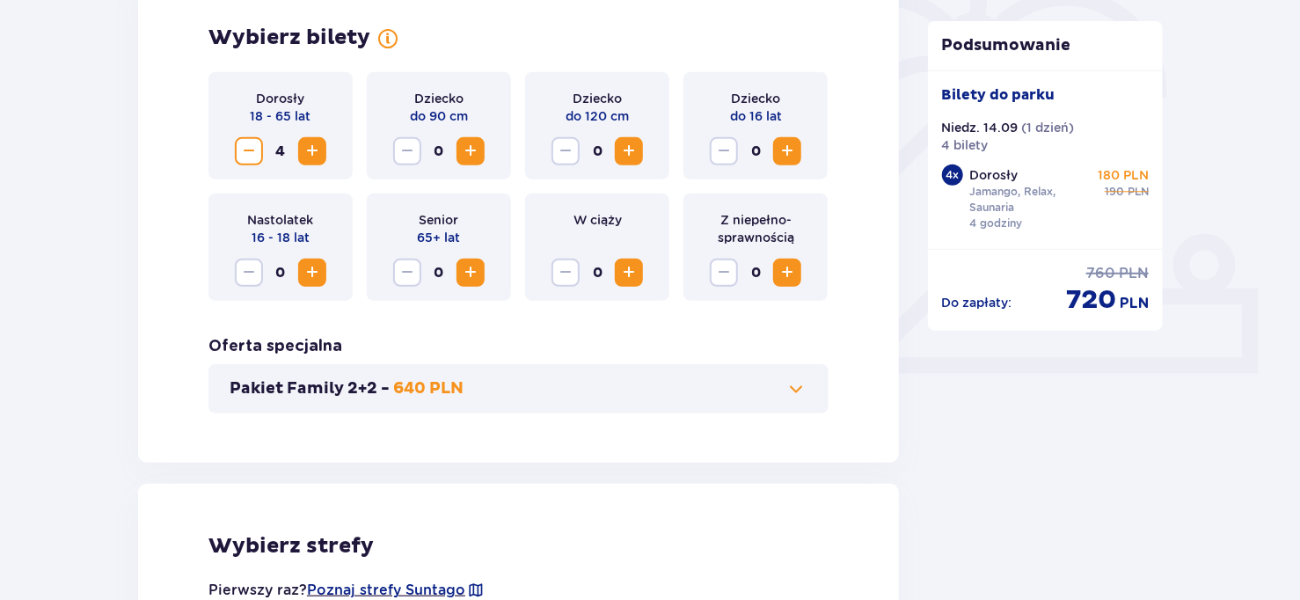
scroll to position [530, 0]
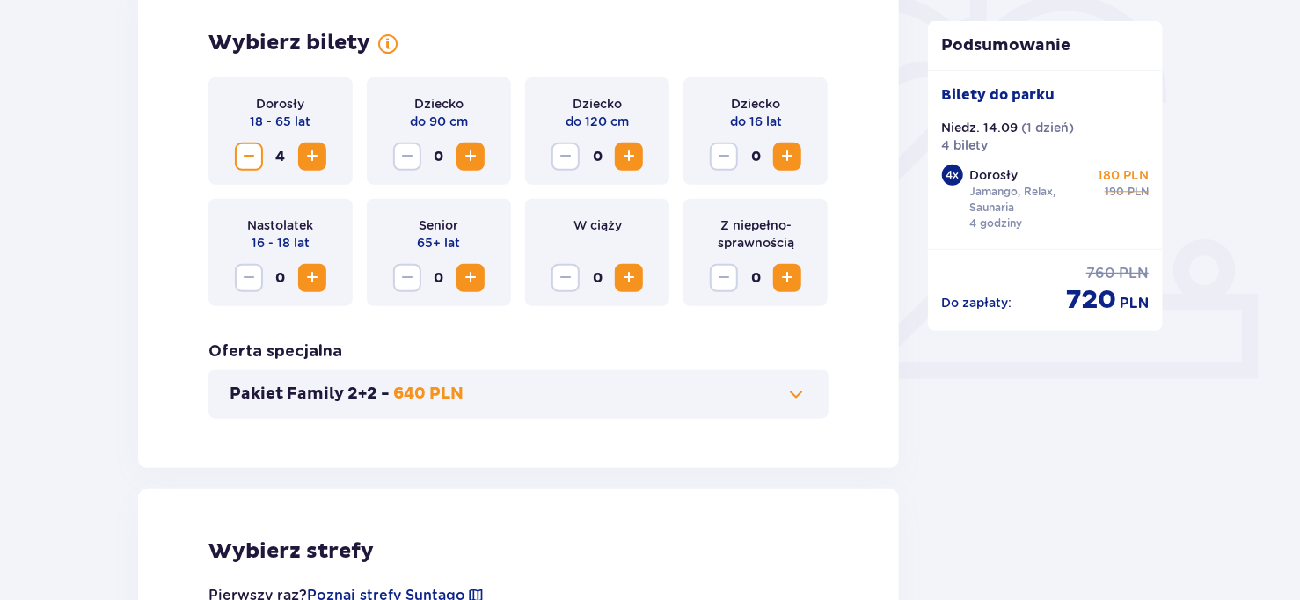
click at [309, 156] on span "Increase" at bounding box center [312, 156] width 21 height 21
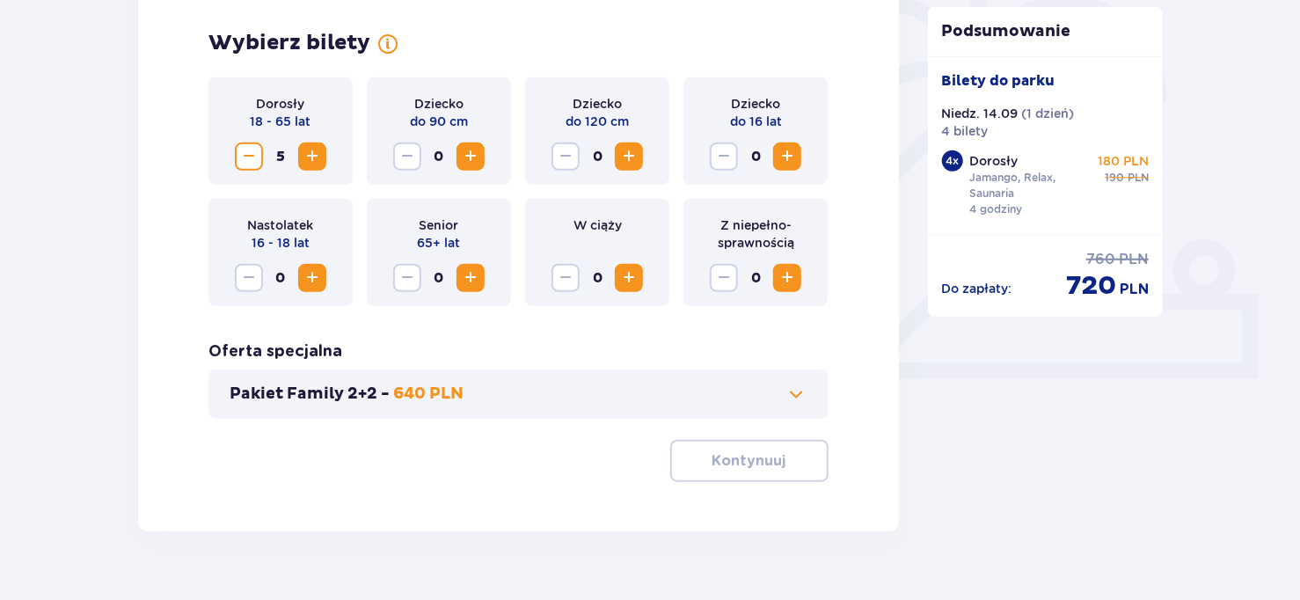
click at [309, 156] on span "Increase" at bounding box center [312, 156] width 21 height 21
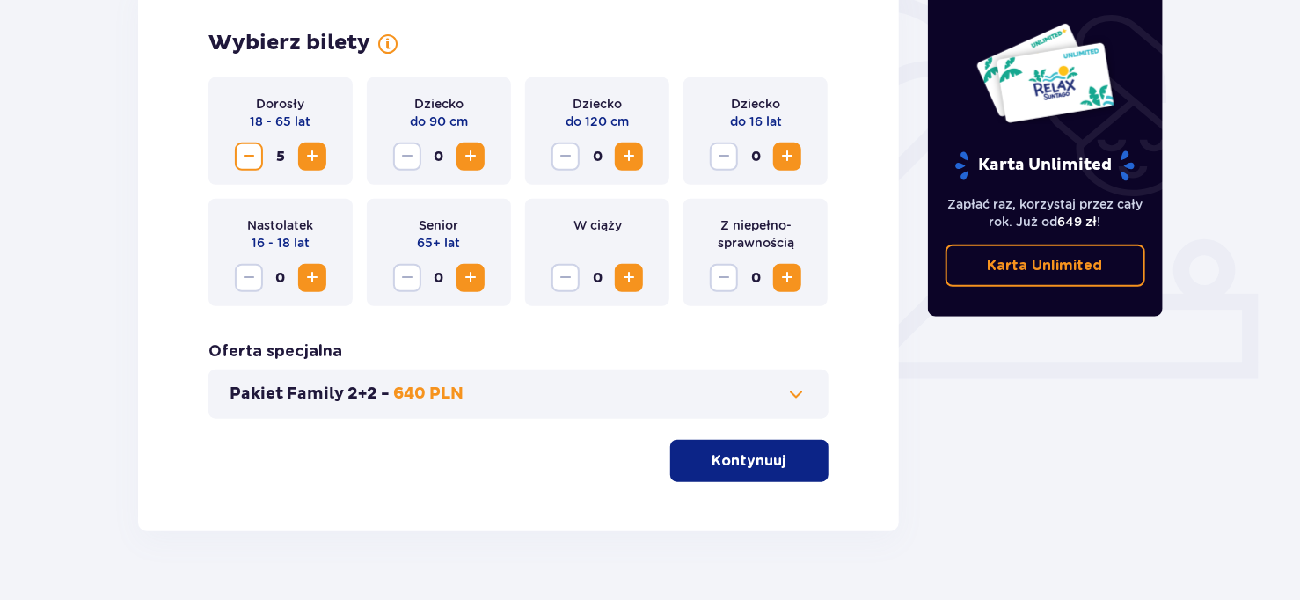
click at [246, 157] on span "Decrease" at bounding box center [248, 156] width 21 height 21
click at [313, 279] on span "Increase" at bounding box center [312, 277] width 21 height 21
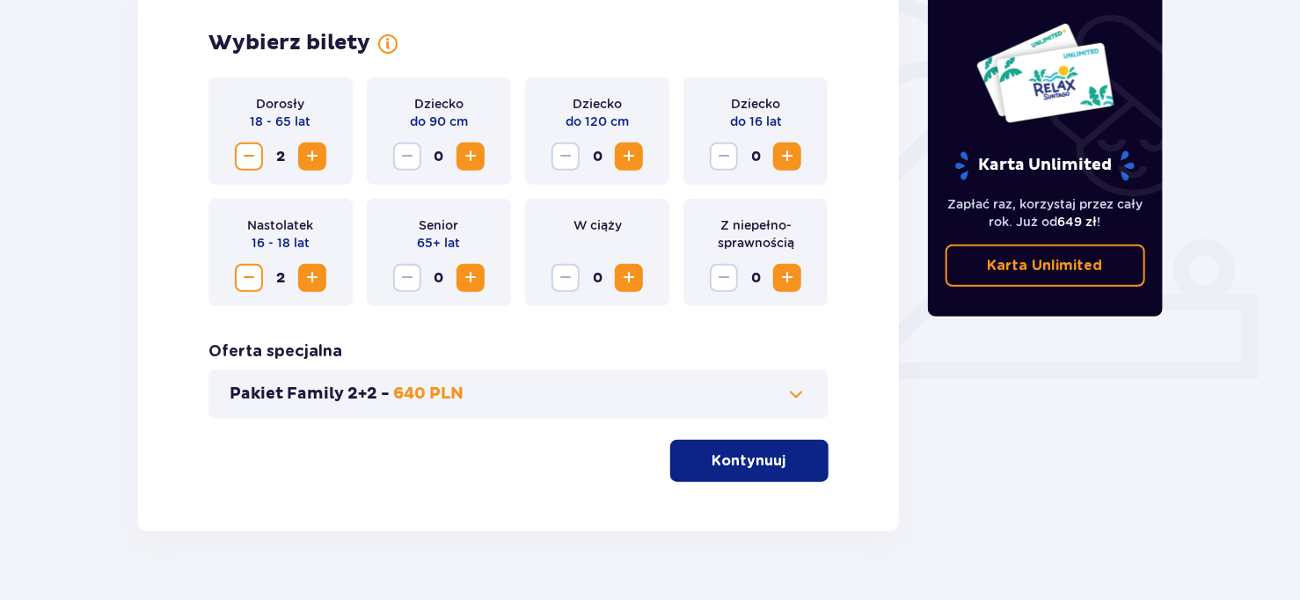
click at [742, 451] on p "Kontynuuj" at bounding box center [750, 460] width 74 height 19
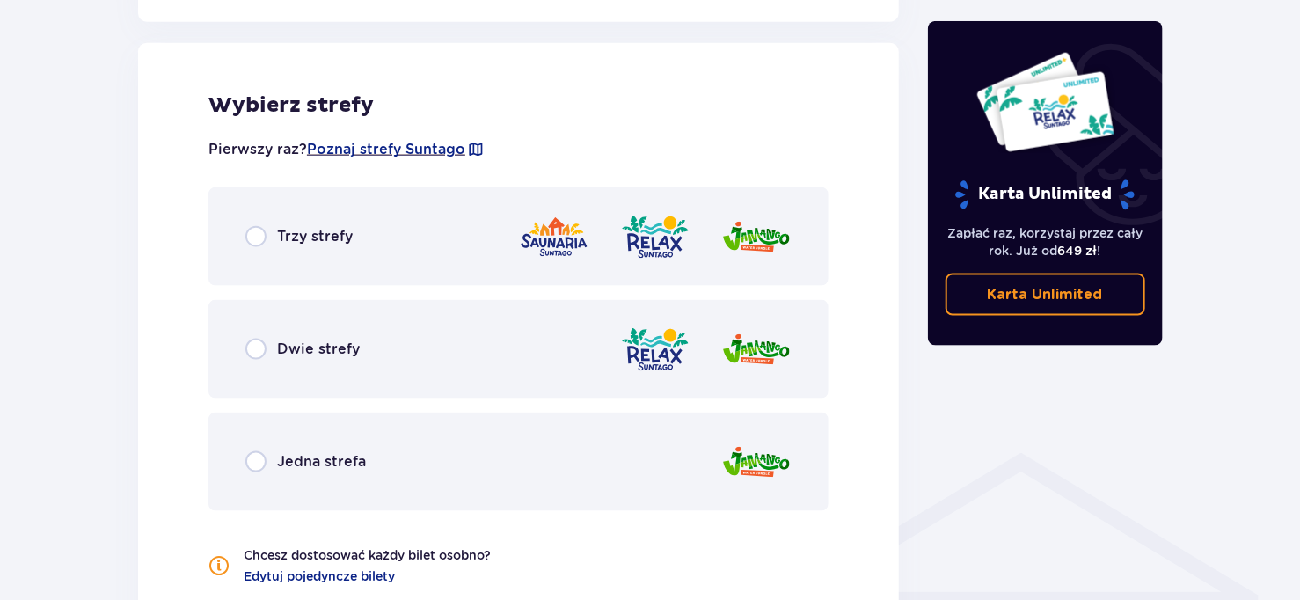
scroll to position [977, 0]
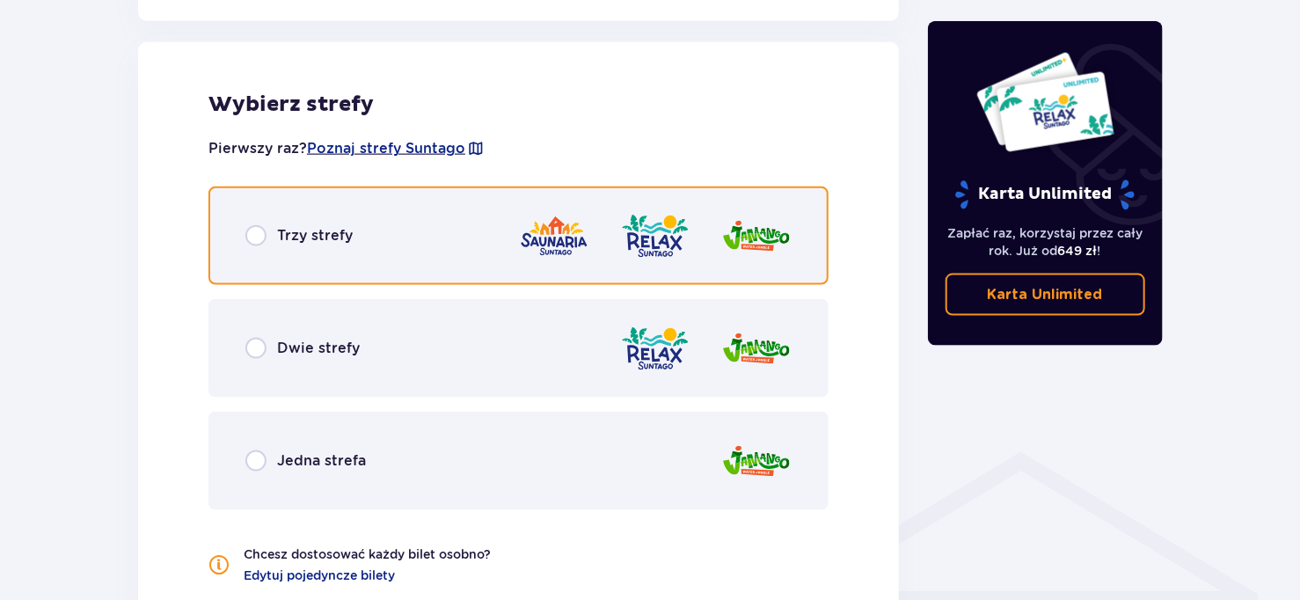
click at [258, 232] on input "radio" at bounding box center [255, 235] width 21 height 21
radio input "true"
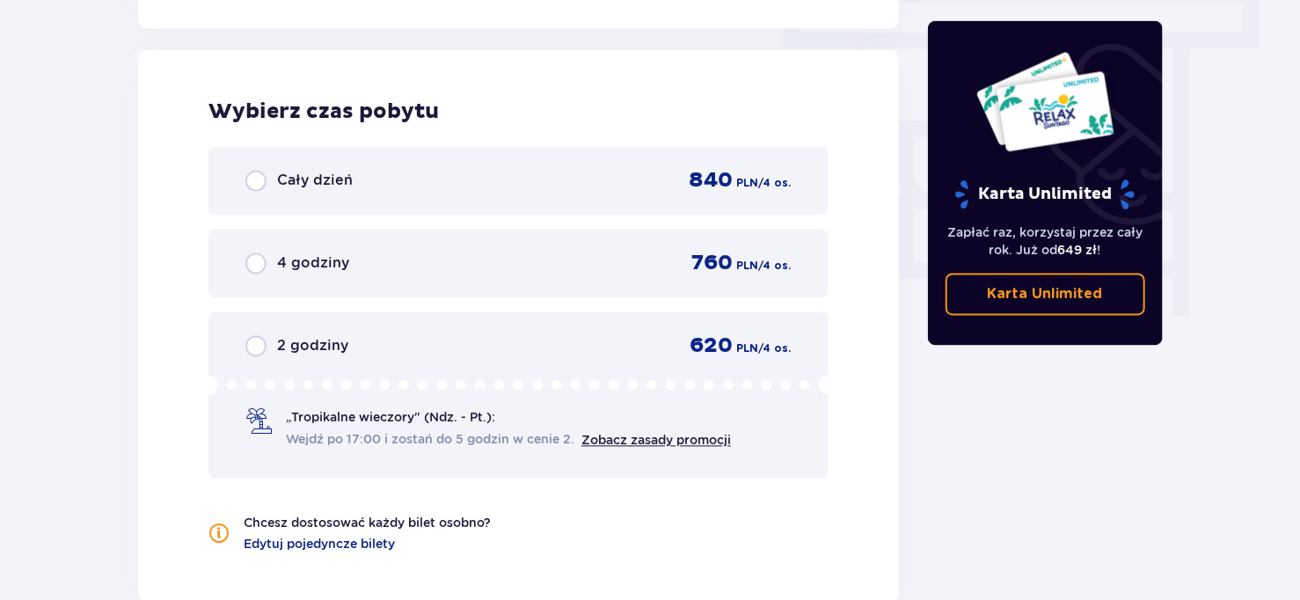
scroll to position [1589, 0]
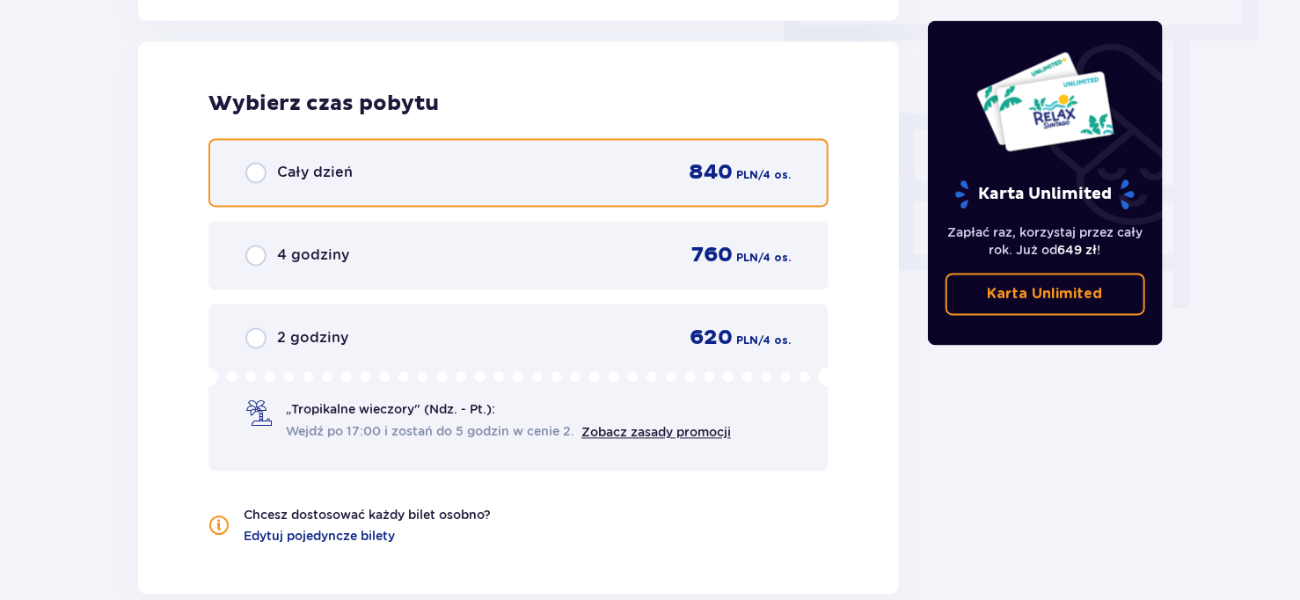
click at [259, 167] on input "radio" at bounding box center [255, 173] width 21 height 21
radio input "true"
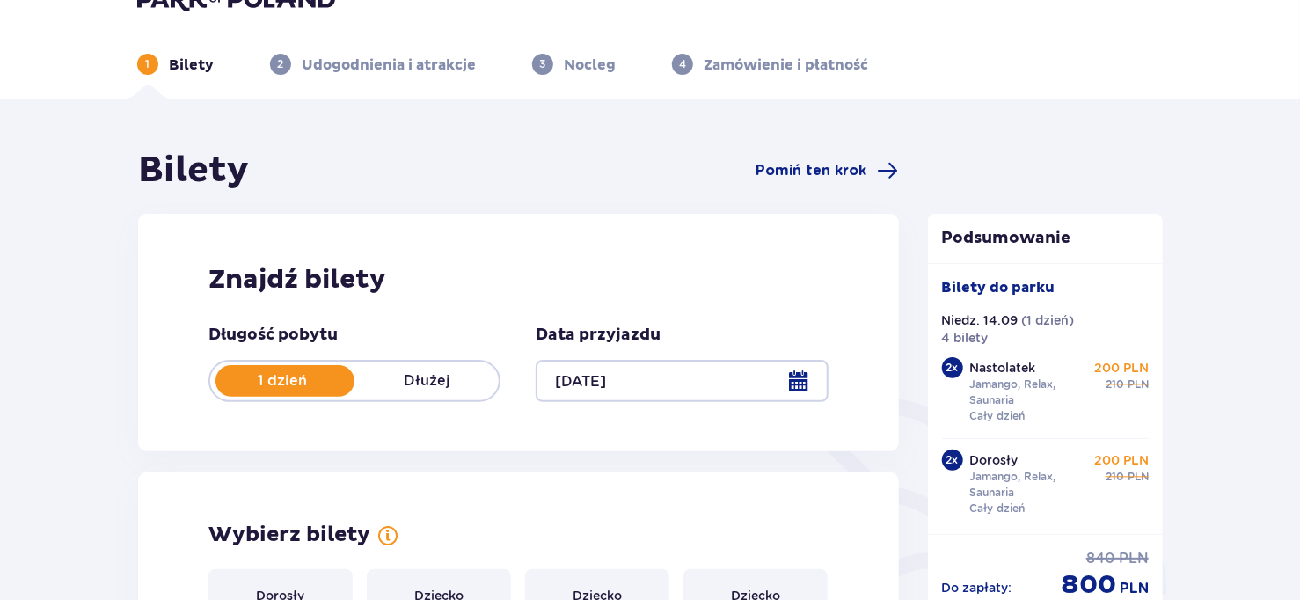
scroll to position [0, 0]
